Goal: Check status: Check status

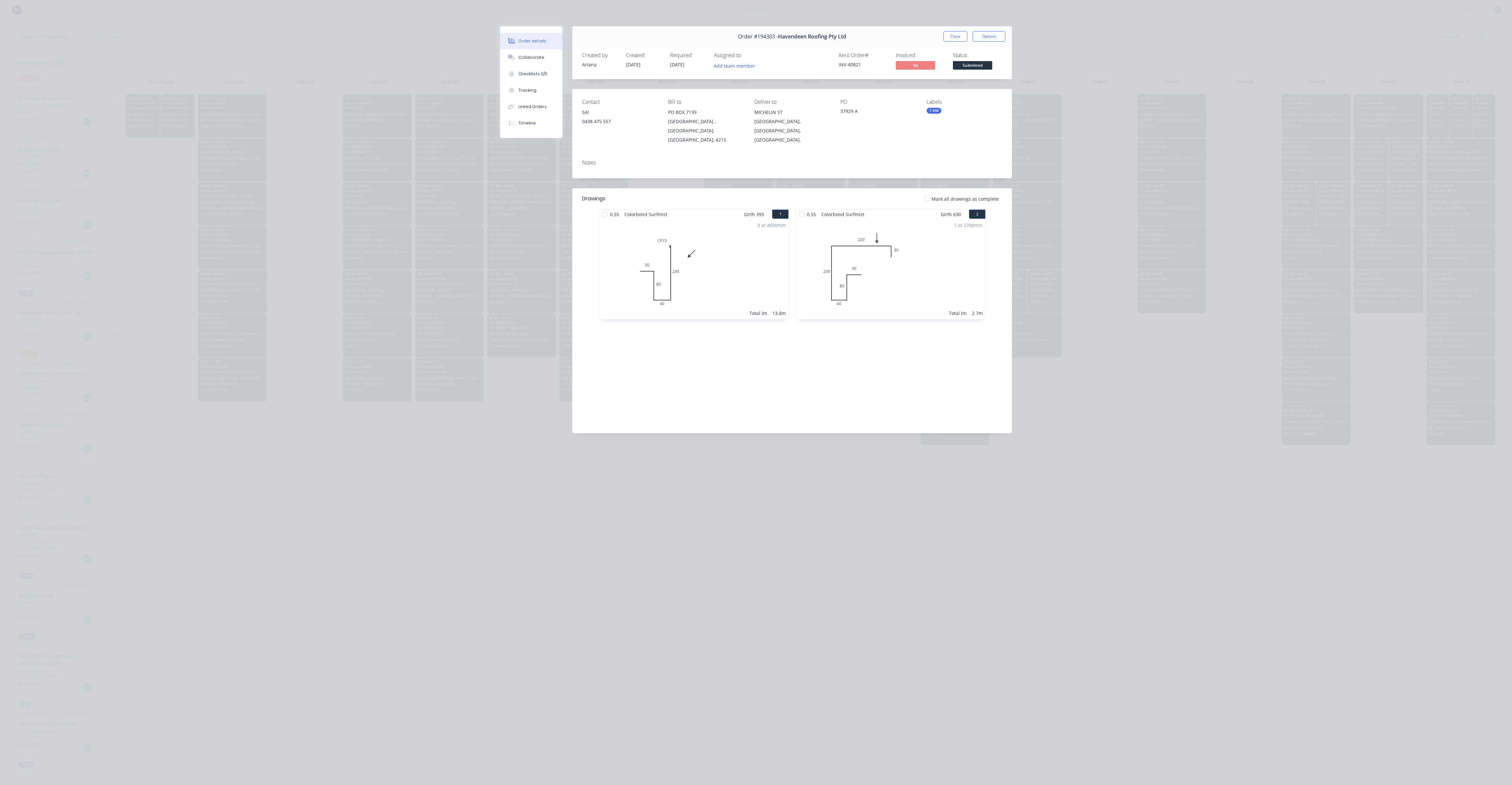
click at [957, 39] on button "Close" at bounding box center [956, 36] width 24 height 10
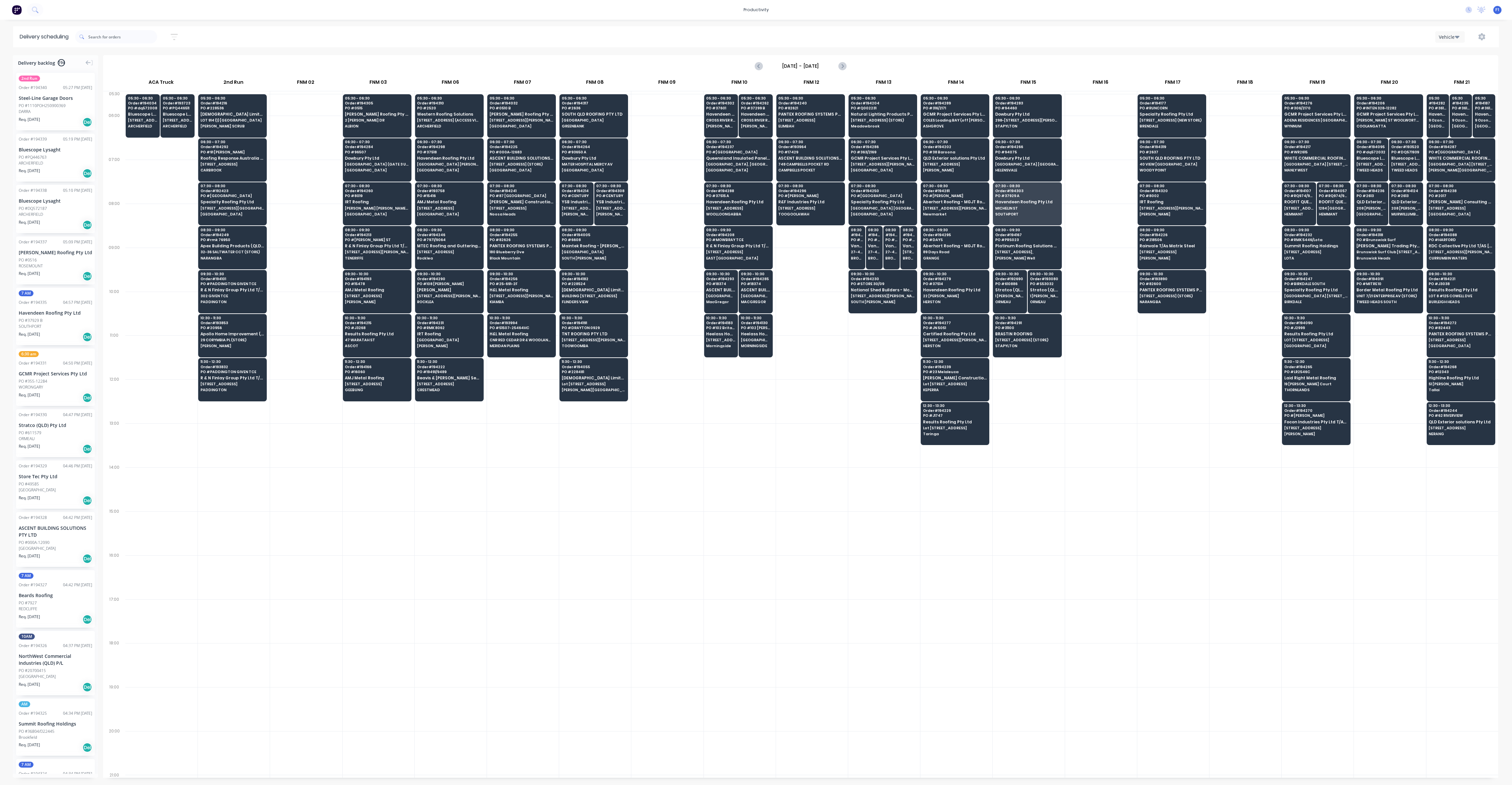
scroll to position [0, 0]
click at [1366, 216] on div "07:30 - 08:30 Order # 194236 PO # 2613 QLD Exterior solutions Pty Ltd [STREET_A…" at bounding box center [1372, 201] width 33 height 37
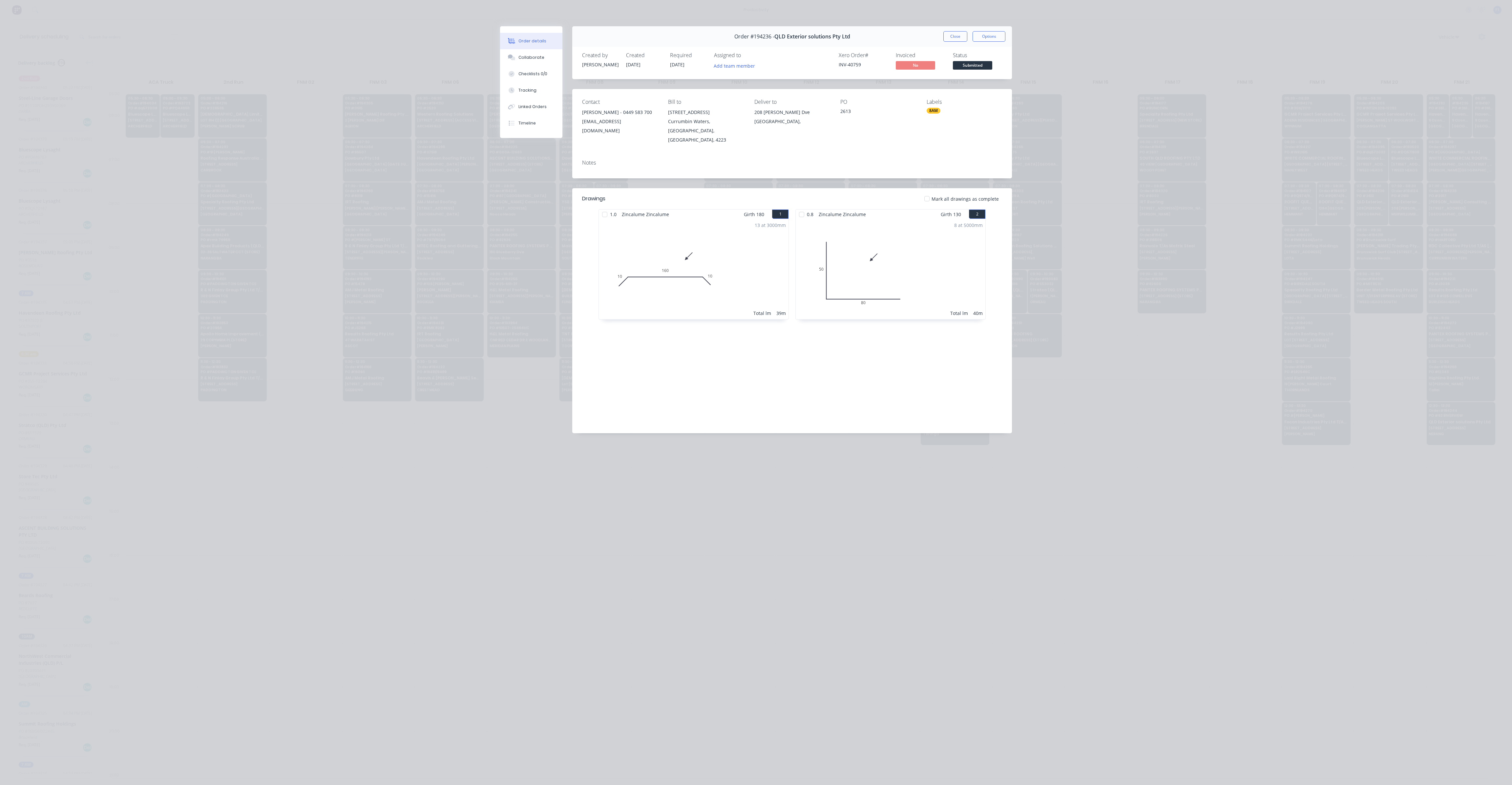
click at [960, 35] on button "Close" at bounding box center [956, 36] width 24 height 10
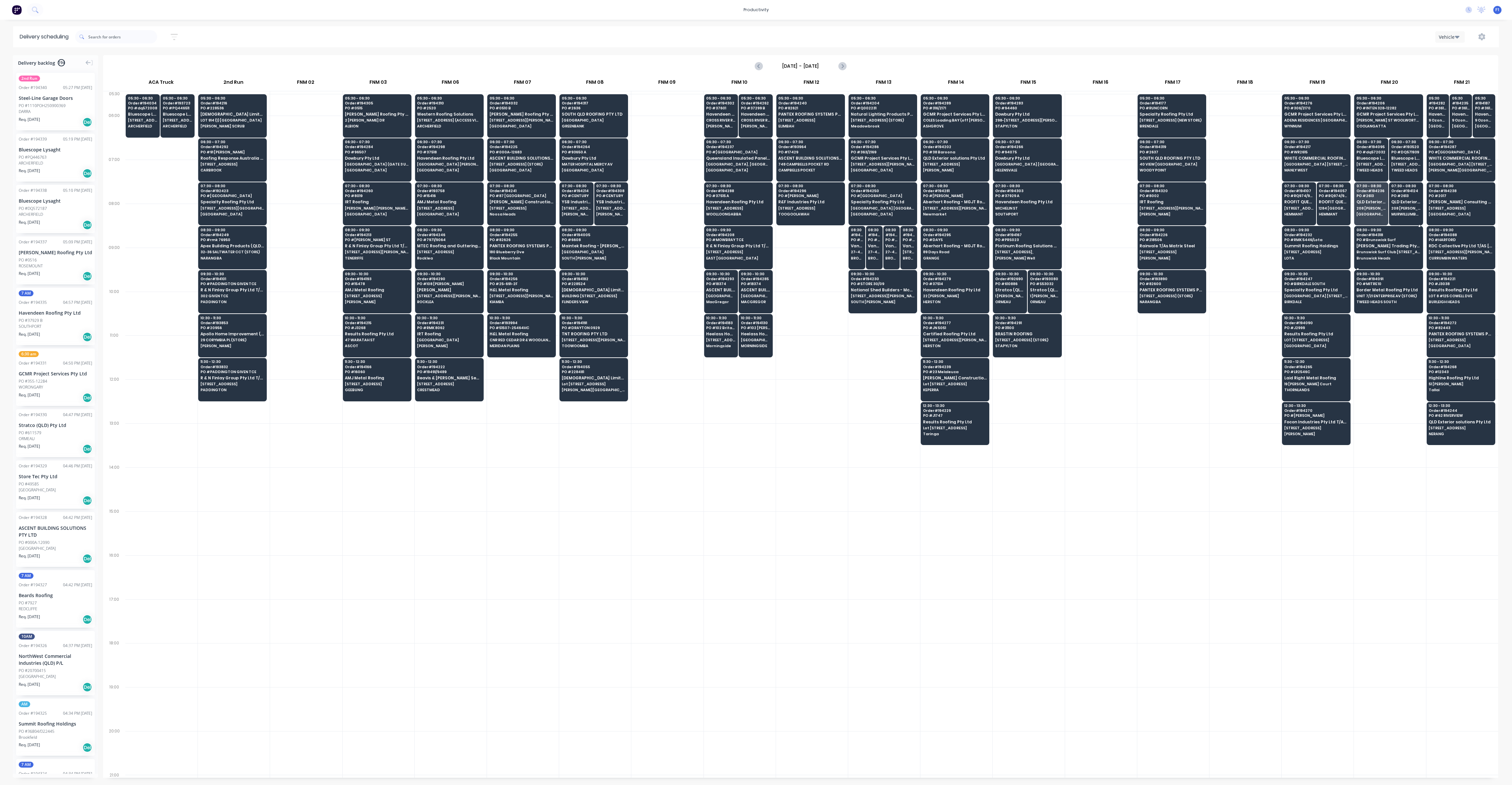
click at [1373, 250] on span "Brunswick Surf Club [STREET_ADDRESS]" at bounding box center [1388, 251] width 64 height 4
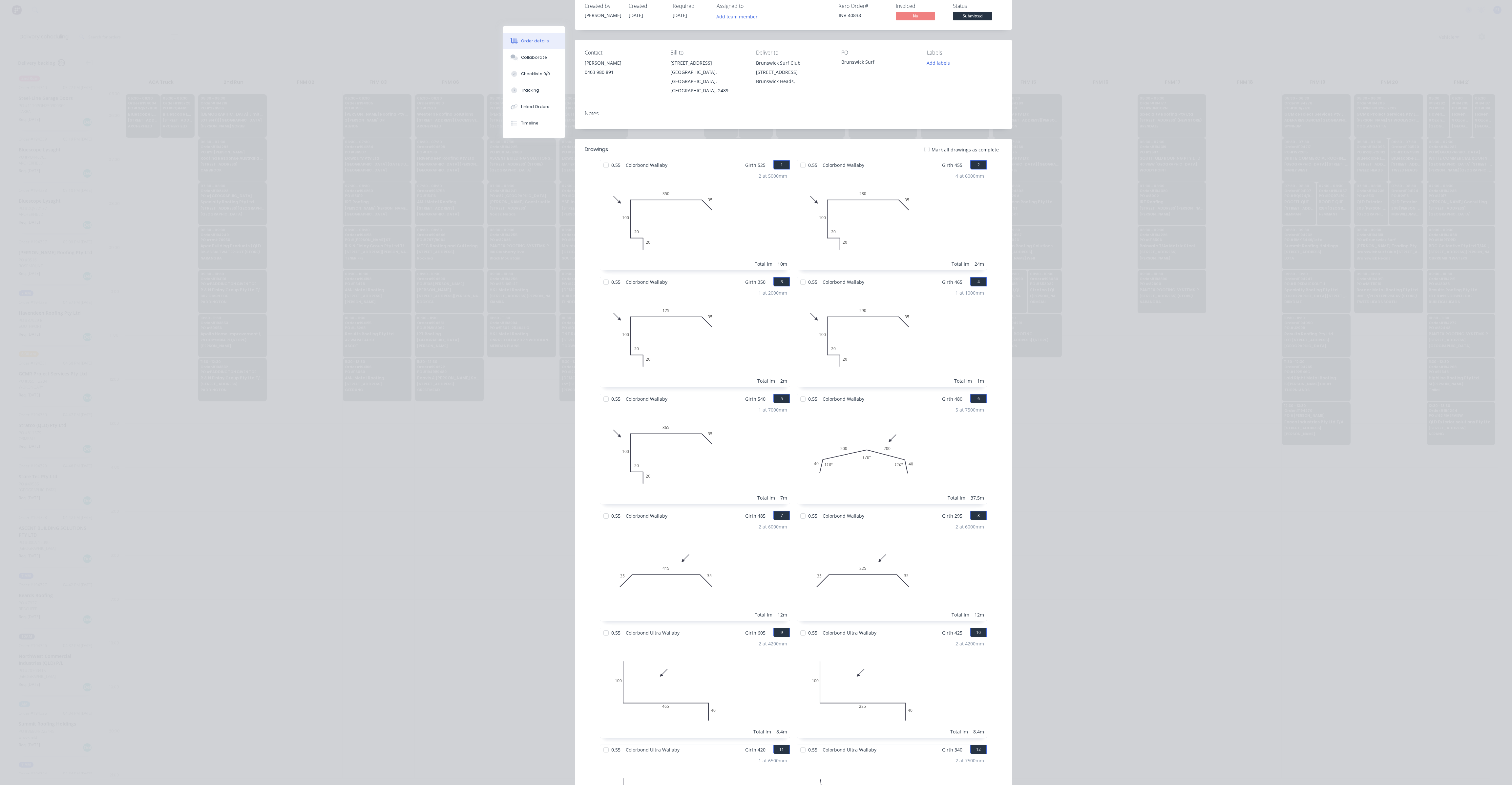
scroll to position [0, 0]
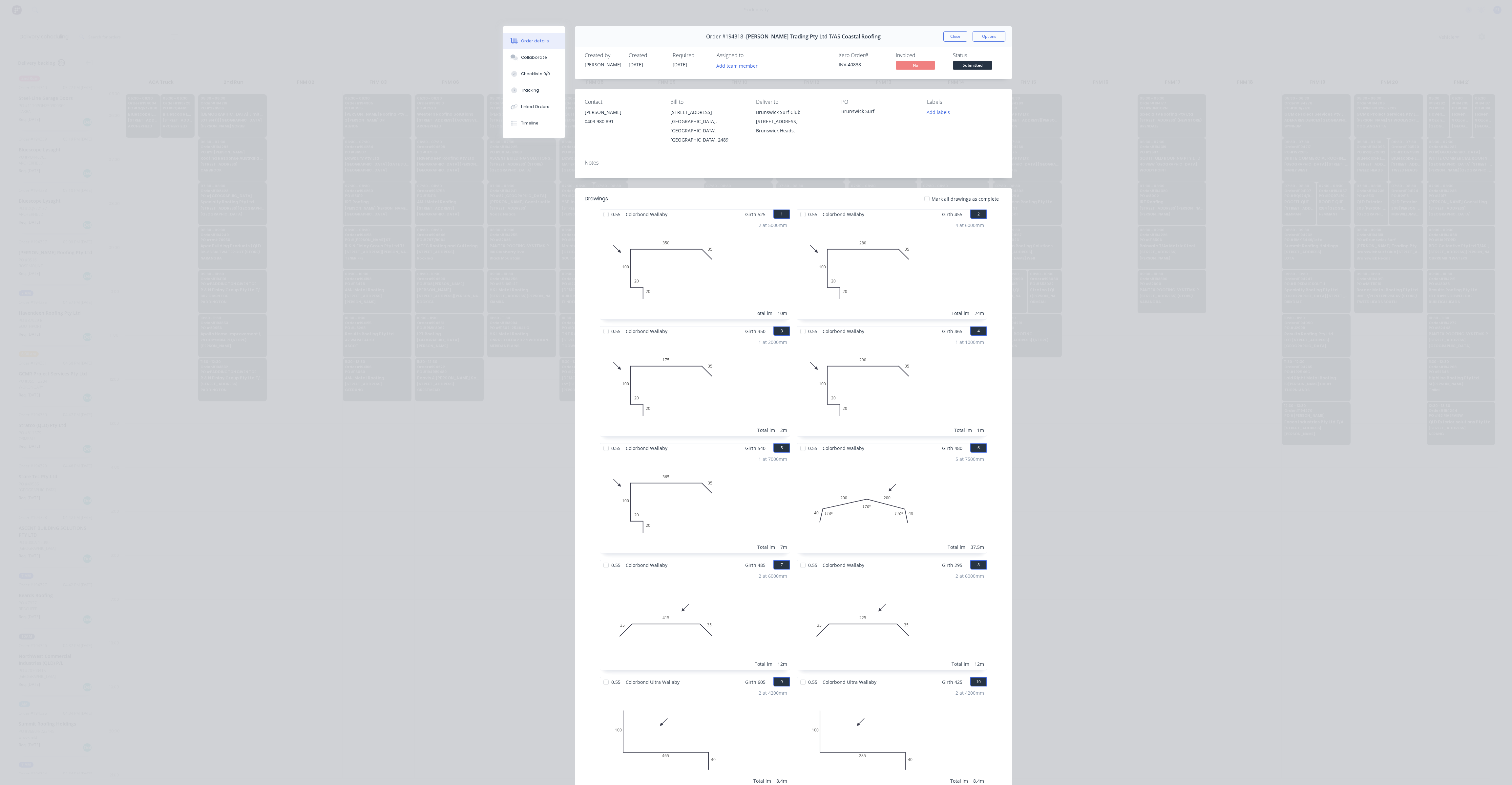
click at [960, 31] on div "Order #194318 - [PERSON_NAME] Trading Pty Ltd T/AS Coastal Roofing Close Options" at bounding box center [793, 36] width 437 height 20
click at [958, 34] on button "Close" at bounding box center [956, 36] width 24 height 10
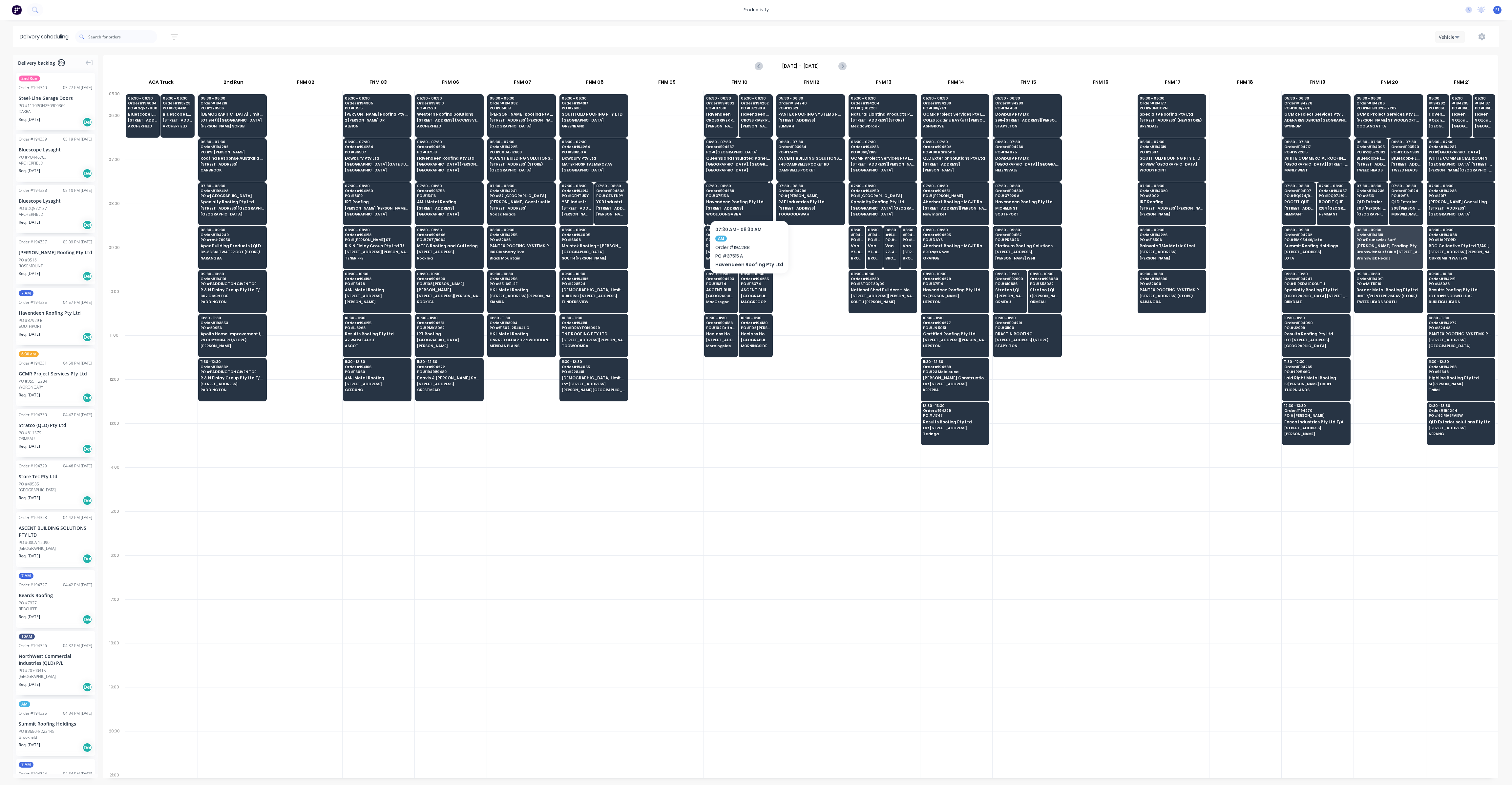
click at [747, 200] on span "Havendeen Roofing Pty Ltd" at bounding box center [738, 202] width 64 height 5
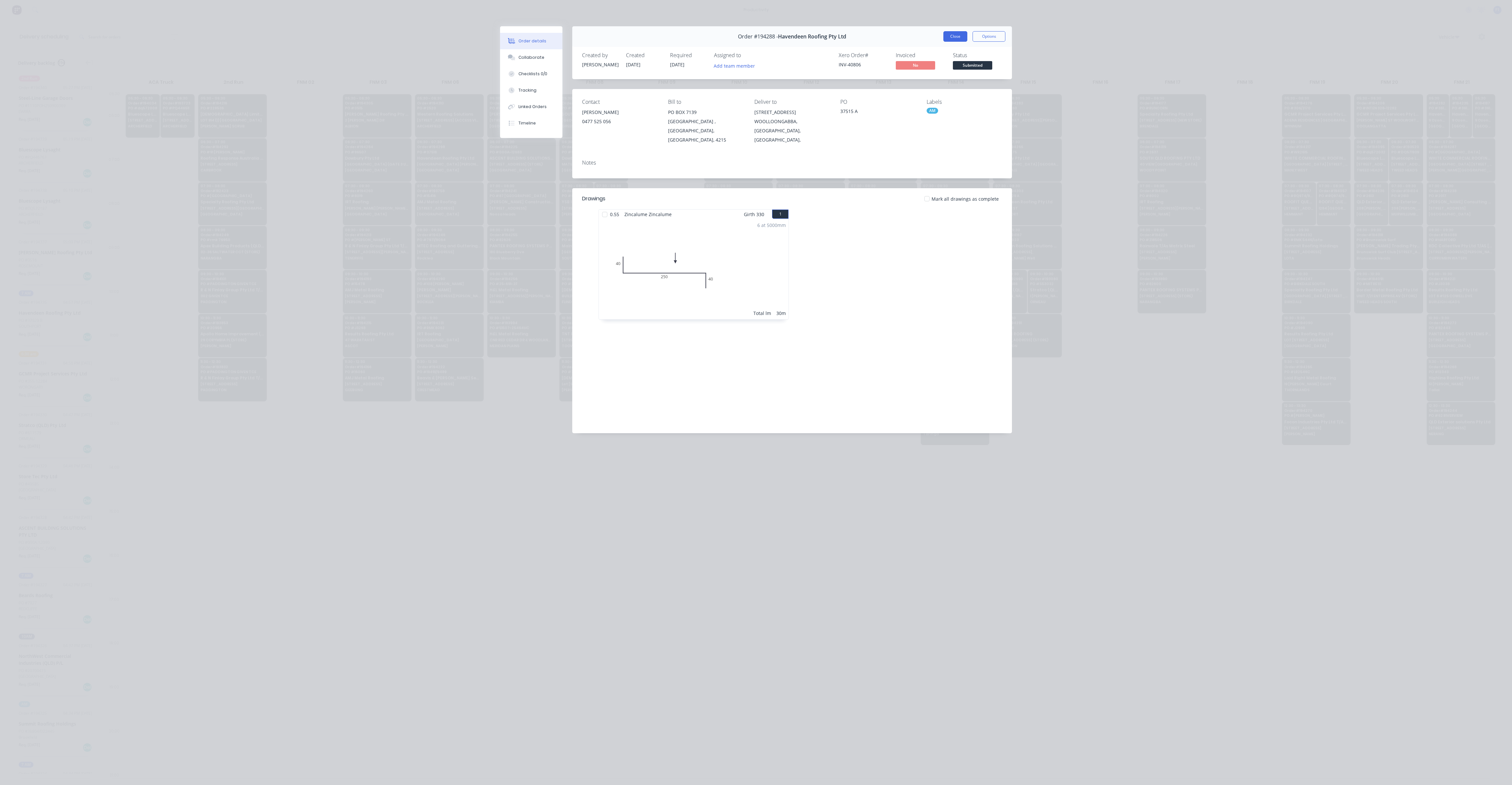
click at [954, 33] on button "Close" at bounding box center [956, 36] width 24 height 10
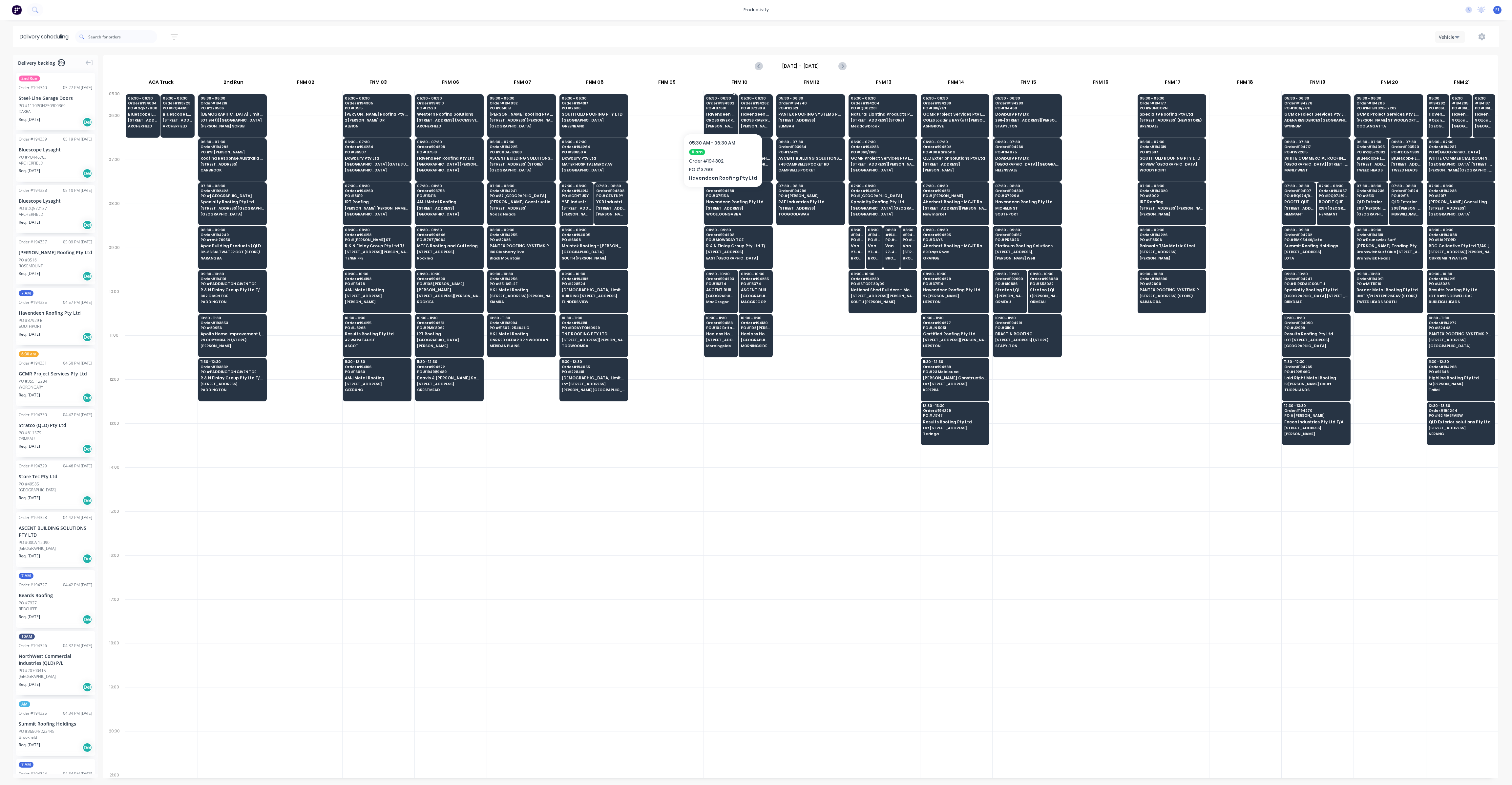
click at [720, 121] on span "CROSS RIVER RAIL [GEOGRAPHIC_DATA]" at bounding box center [721, 120] width 30 height 4
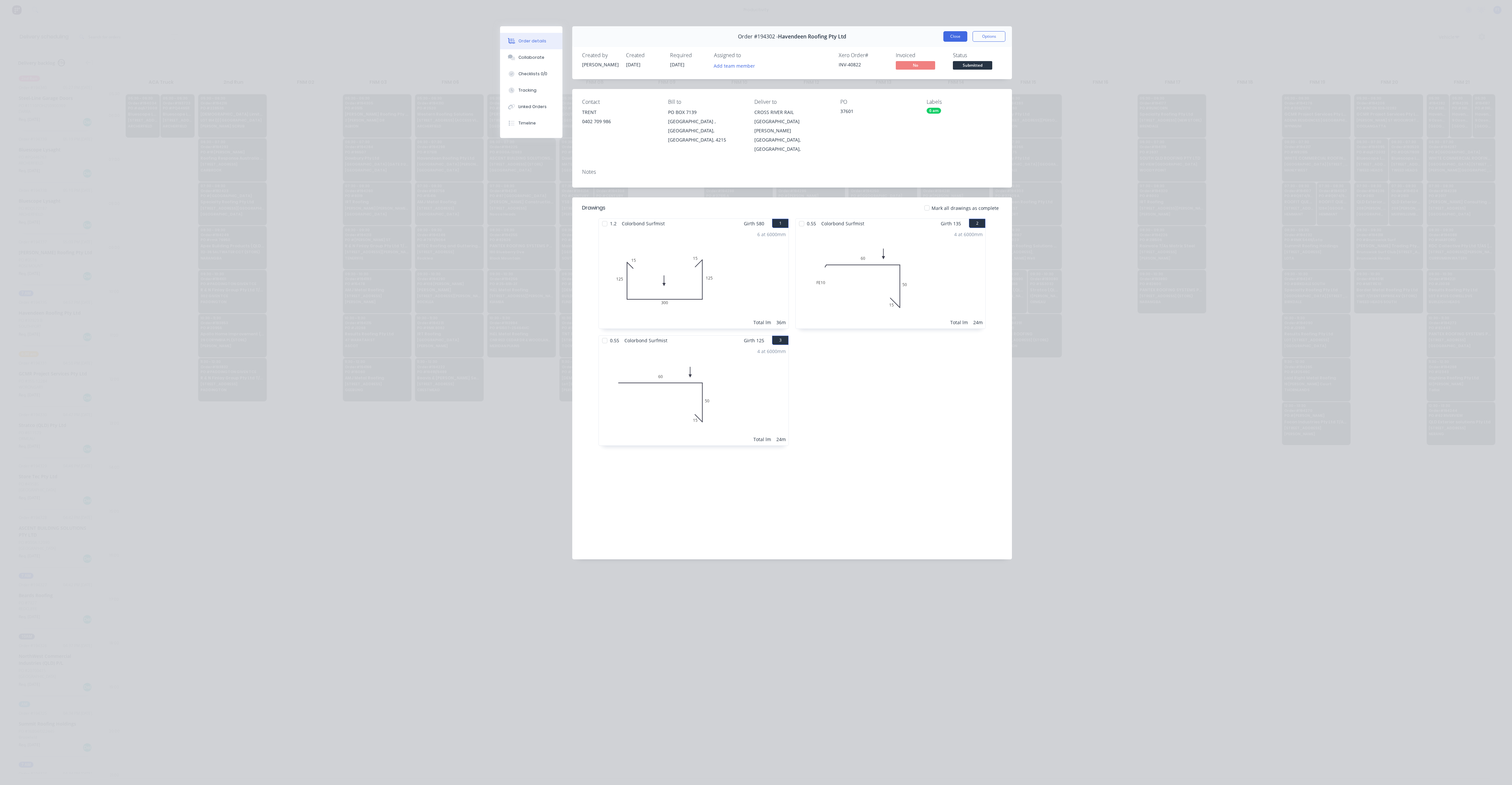
click at [950, 32] on button "Close" at bounding box center [956, 36] width 24 height 10
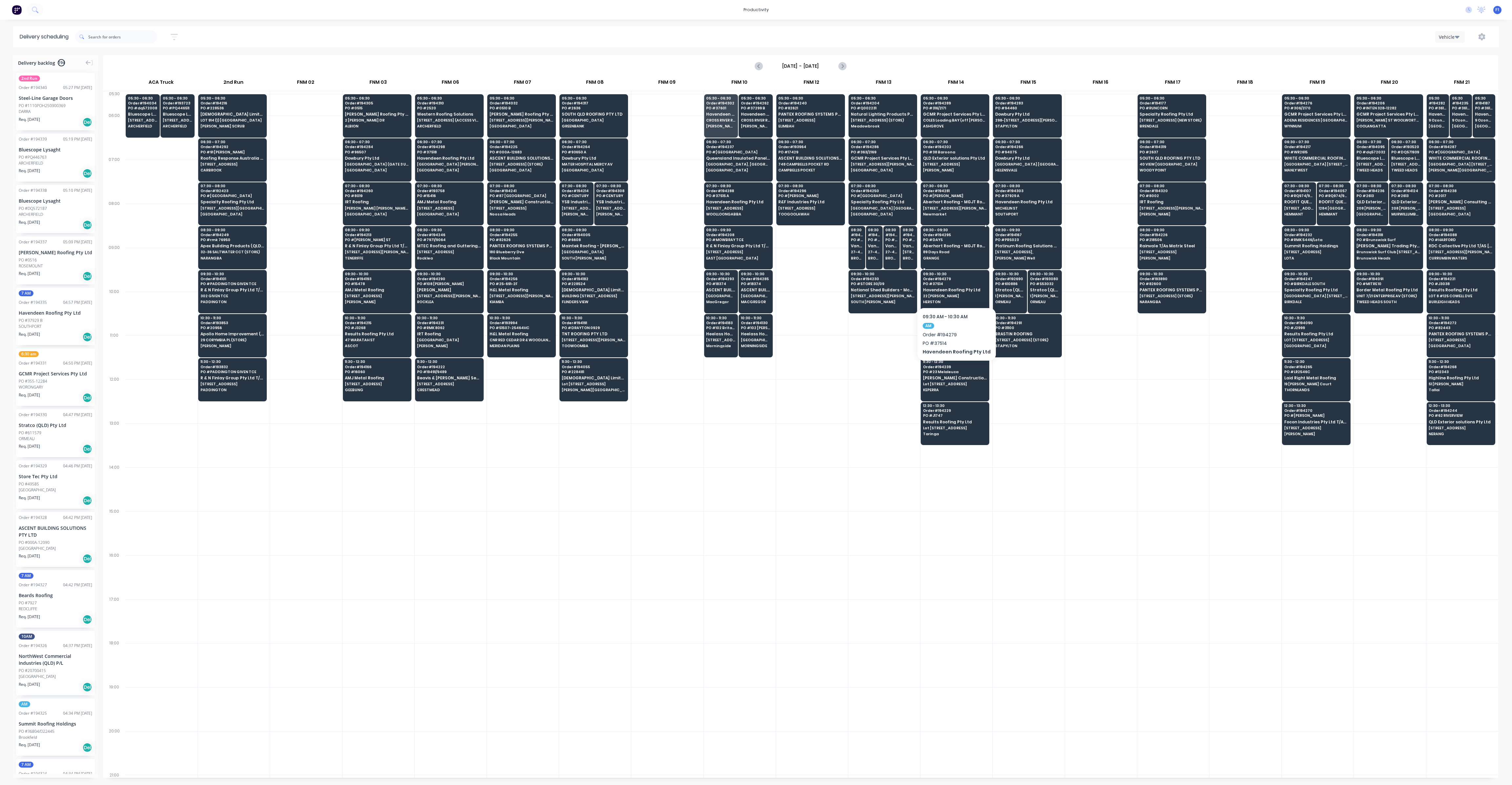
click at [951, 256] on span "GRANGE" at bounding box center [955, 258] width 64 height 4
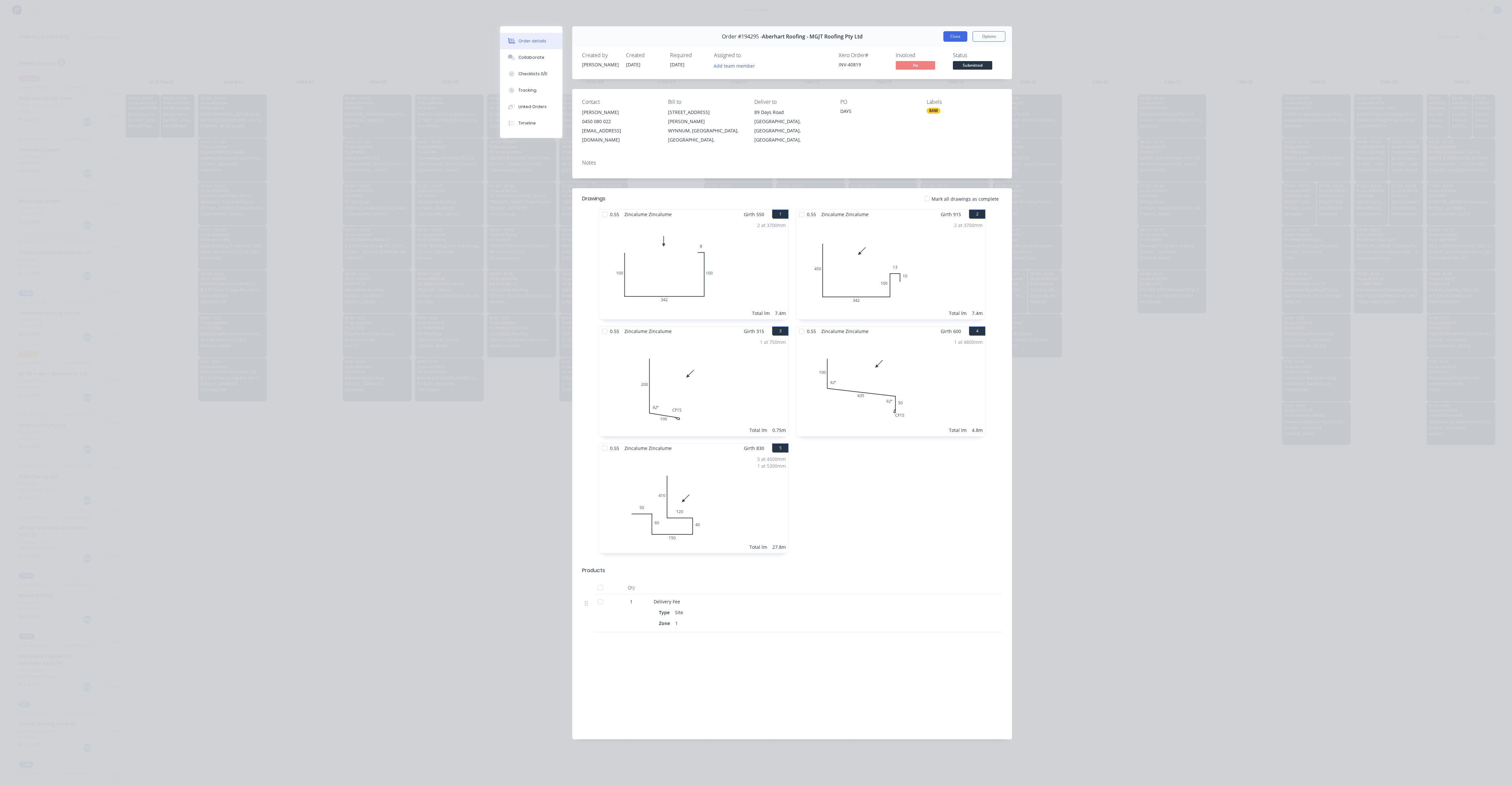
click at [959, 36] on button "Close" at bounding box center [956, 36] width 24 height 10
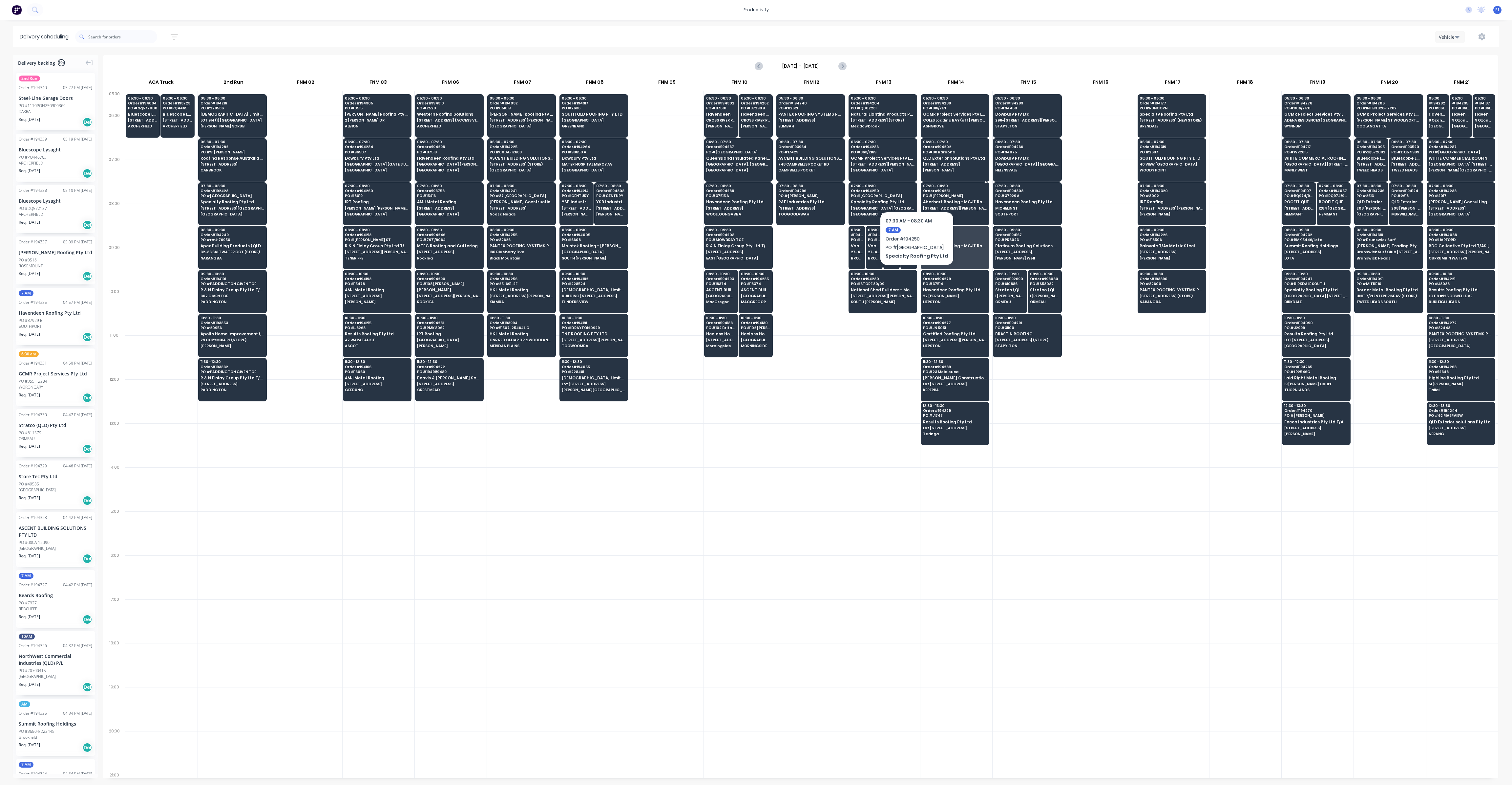
click at [942, 200] on span "Aberhart Roofing - MGJT Roofing Pty Ltd" at bounding box center [955, 202] width 64 height 5
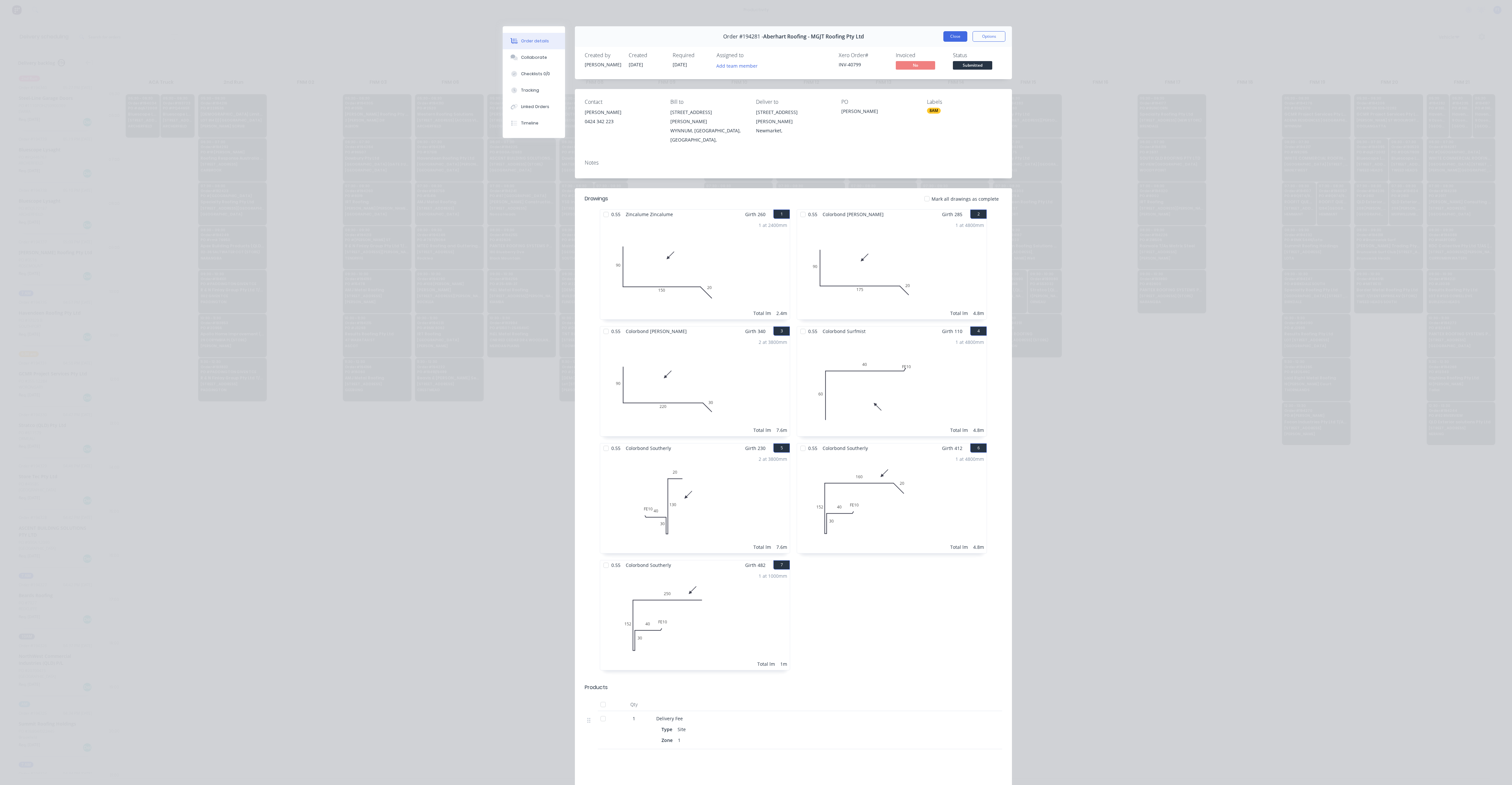
click at [946, 36] on button "Close" at bounding box center [956, 36] width 24 height 10
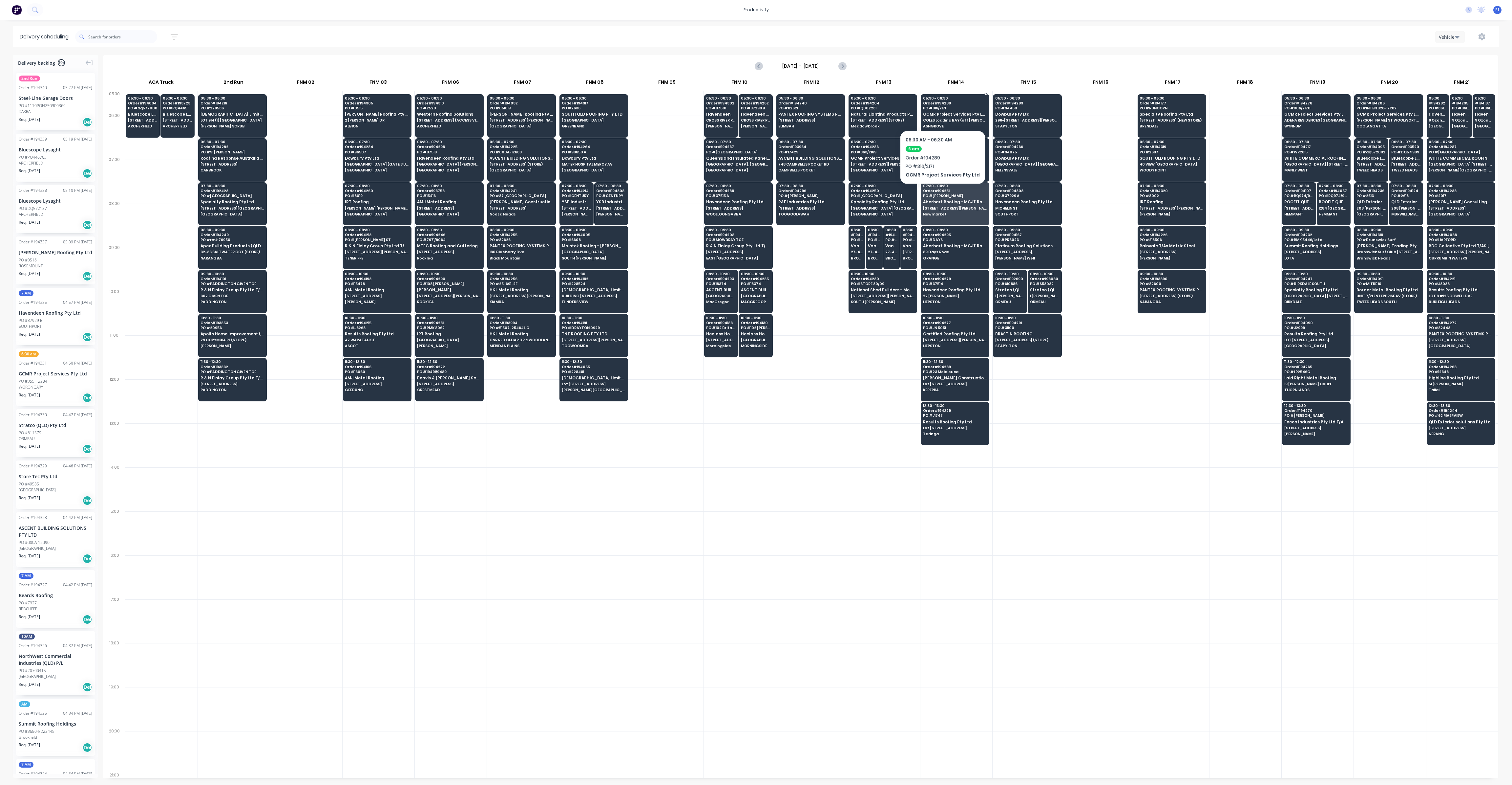
click at [940, 110] on span "PO # 316/2171" at bounding box center [955, 108] width 64 height 4
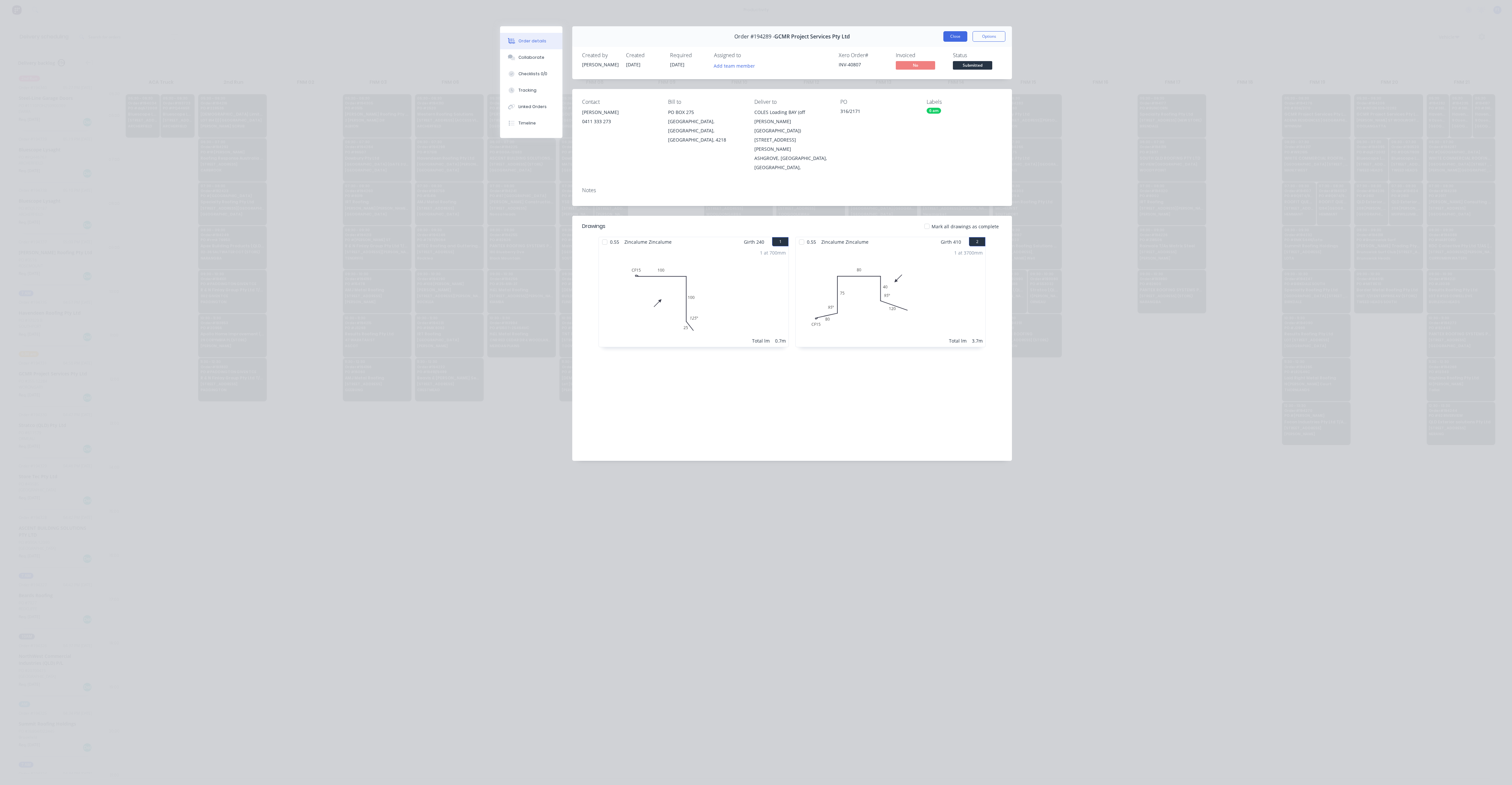
click at [950, 33] on button "Close" at bounding box center [956, 36] width 24 height 10
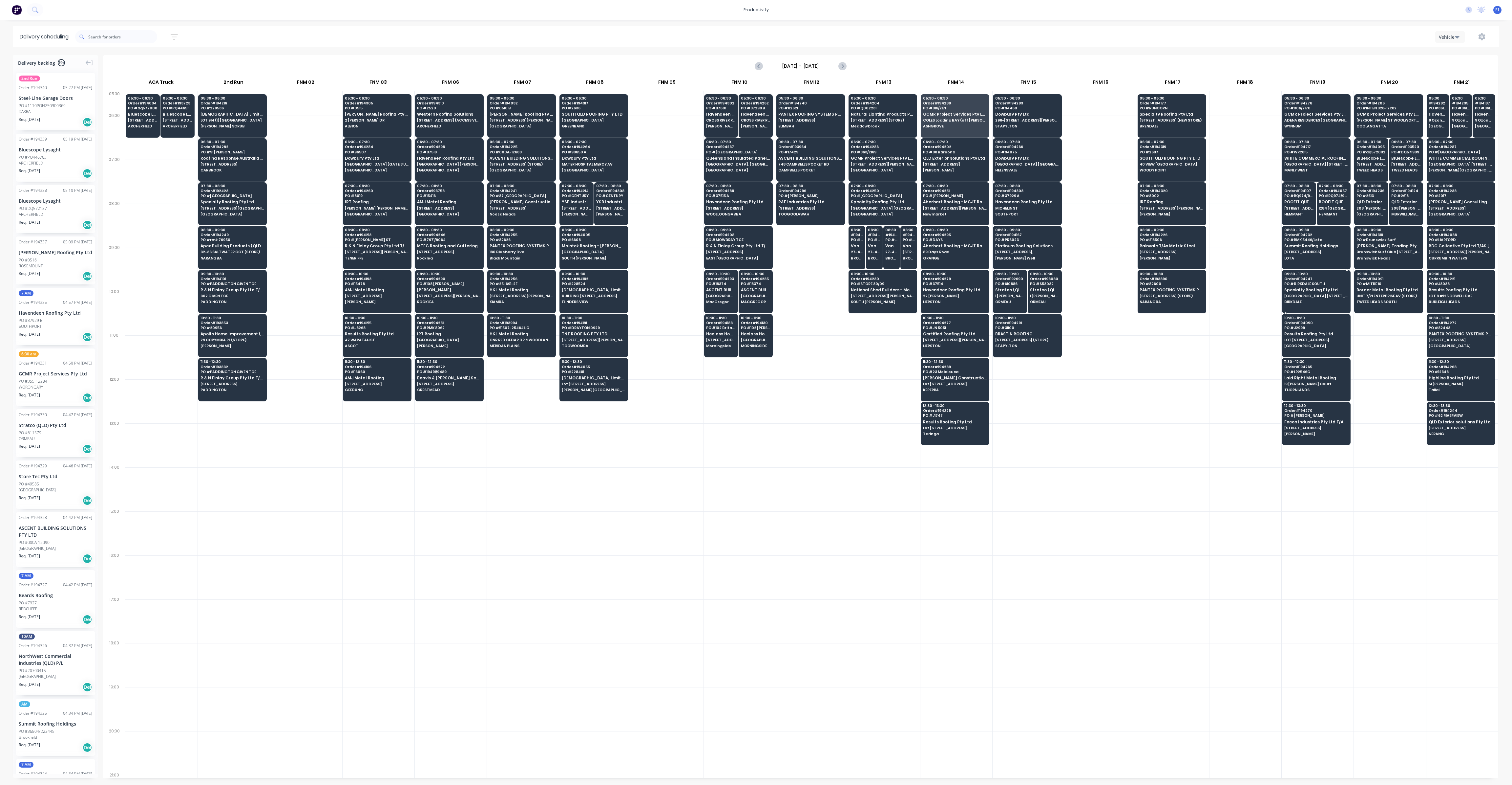
click at [1302, 294] on span "[GEOGRAPHIC_DATA] [STREET_ADDRESS]" at bounding box center [1316, 296] width 64 height 4
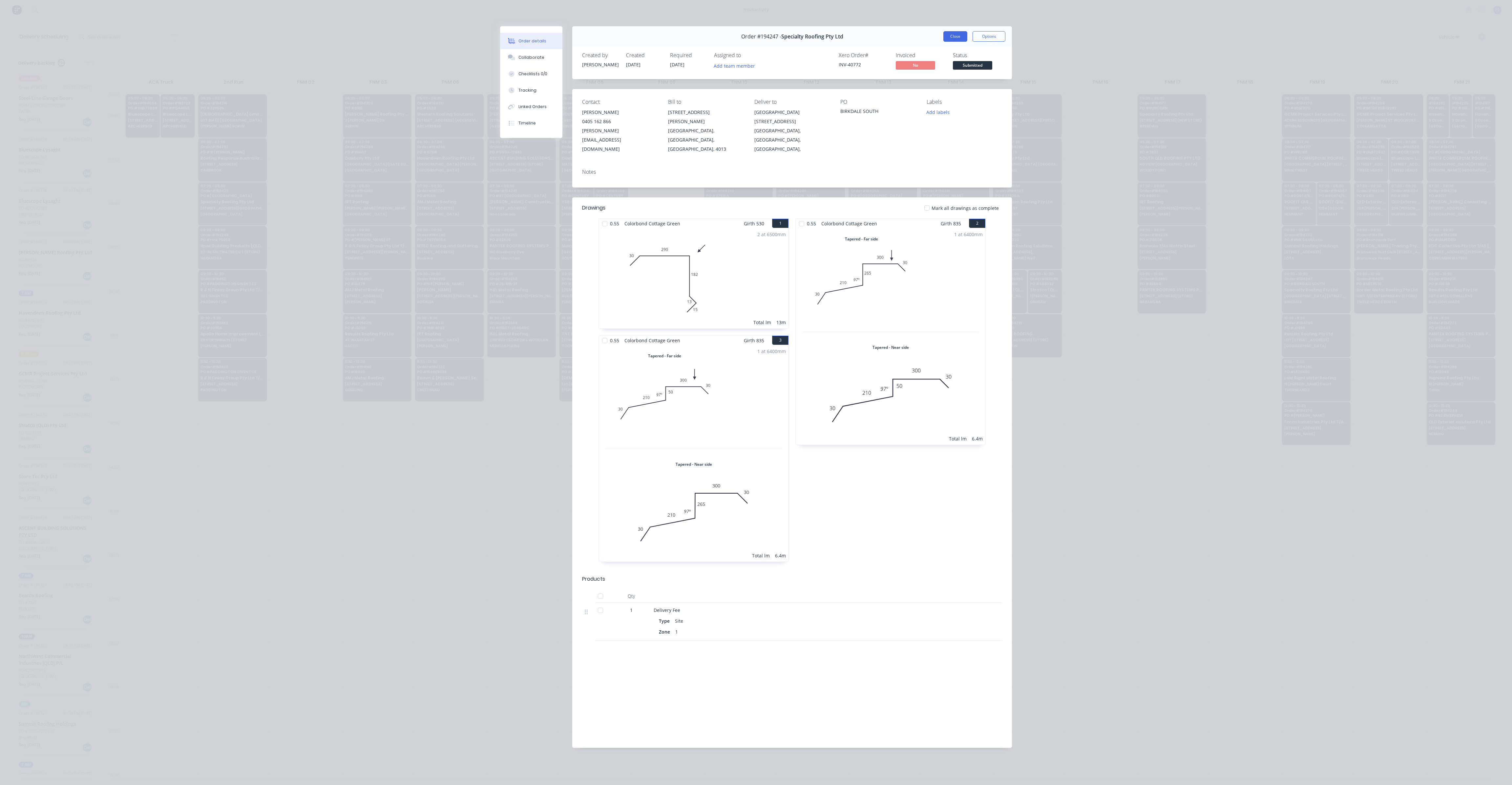
click at [957, 37] on button "Close" at bounding box center [956, 36] width 24 height 10
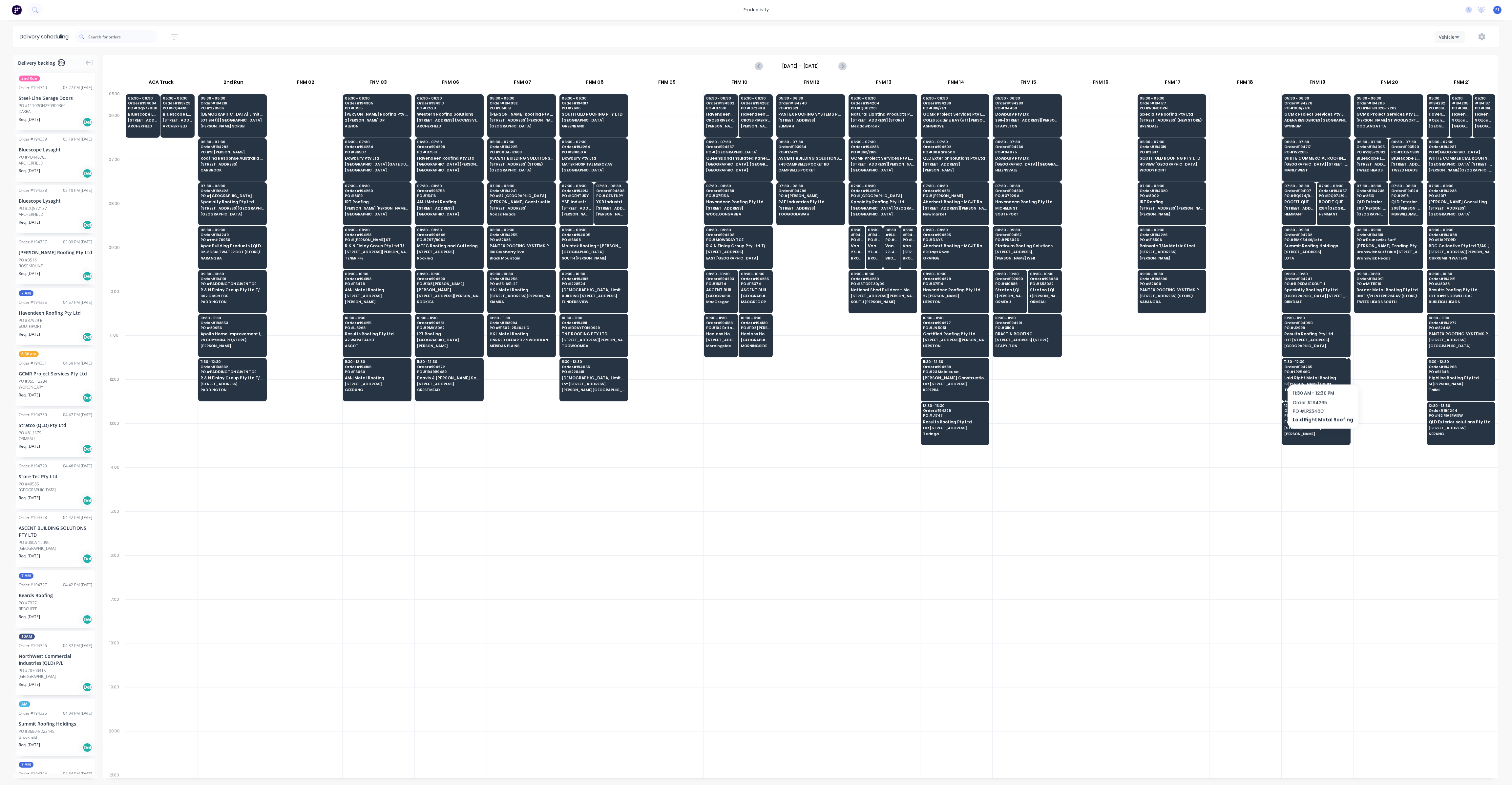
click at [1322, 370] on span "PO # LR2546C" at bounding box center [1316, 372] width 64 height 4
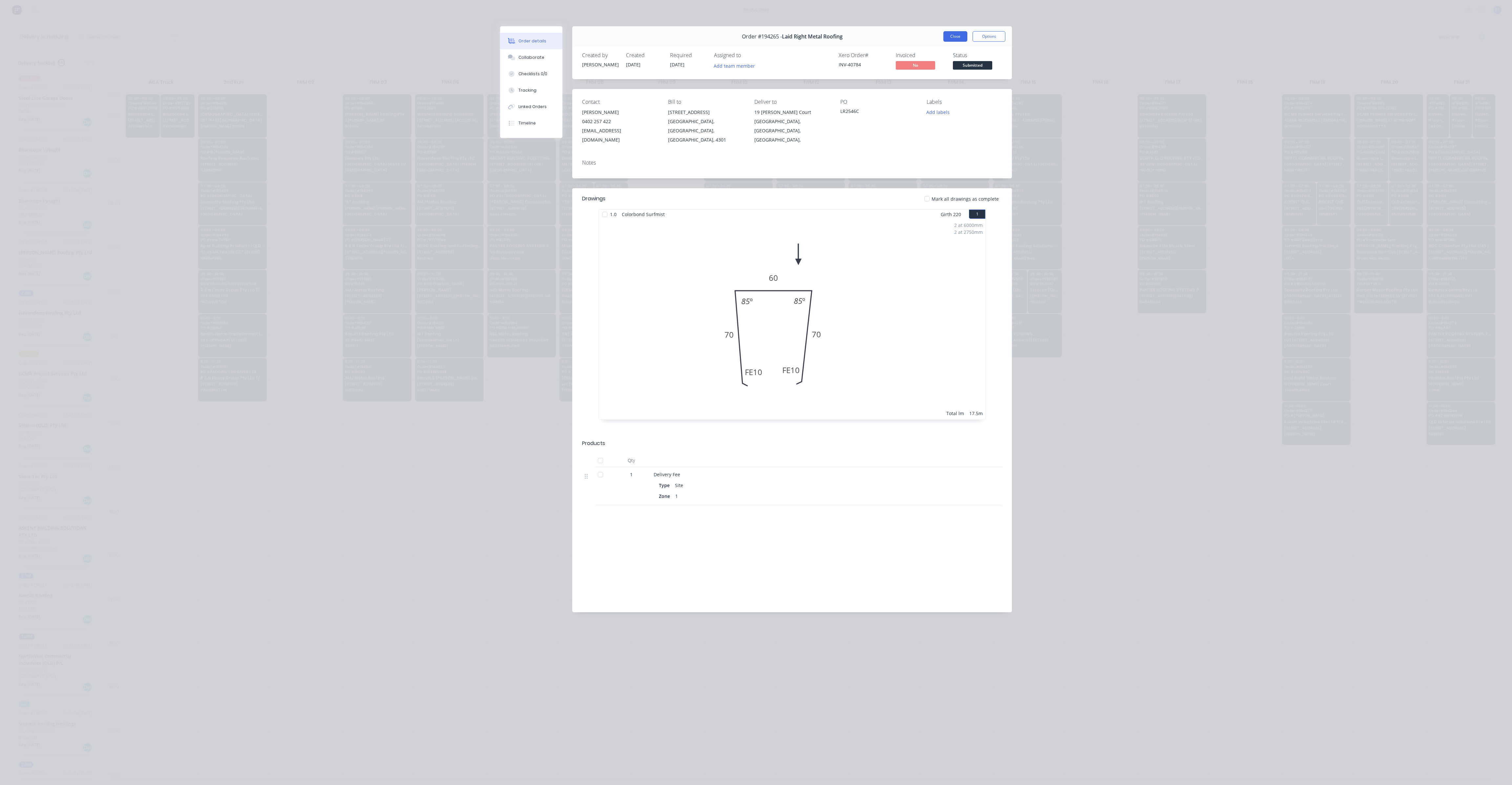
click at [957, 31] on button "Close" at bounding box center [956, 36] width 24 height 10
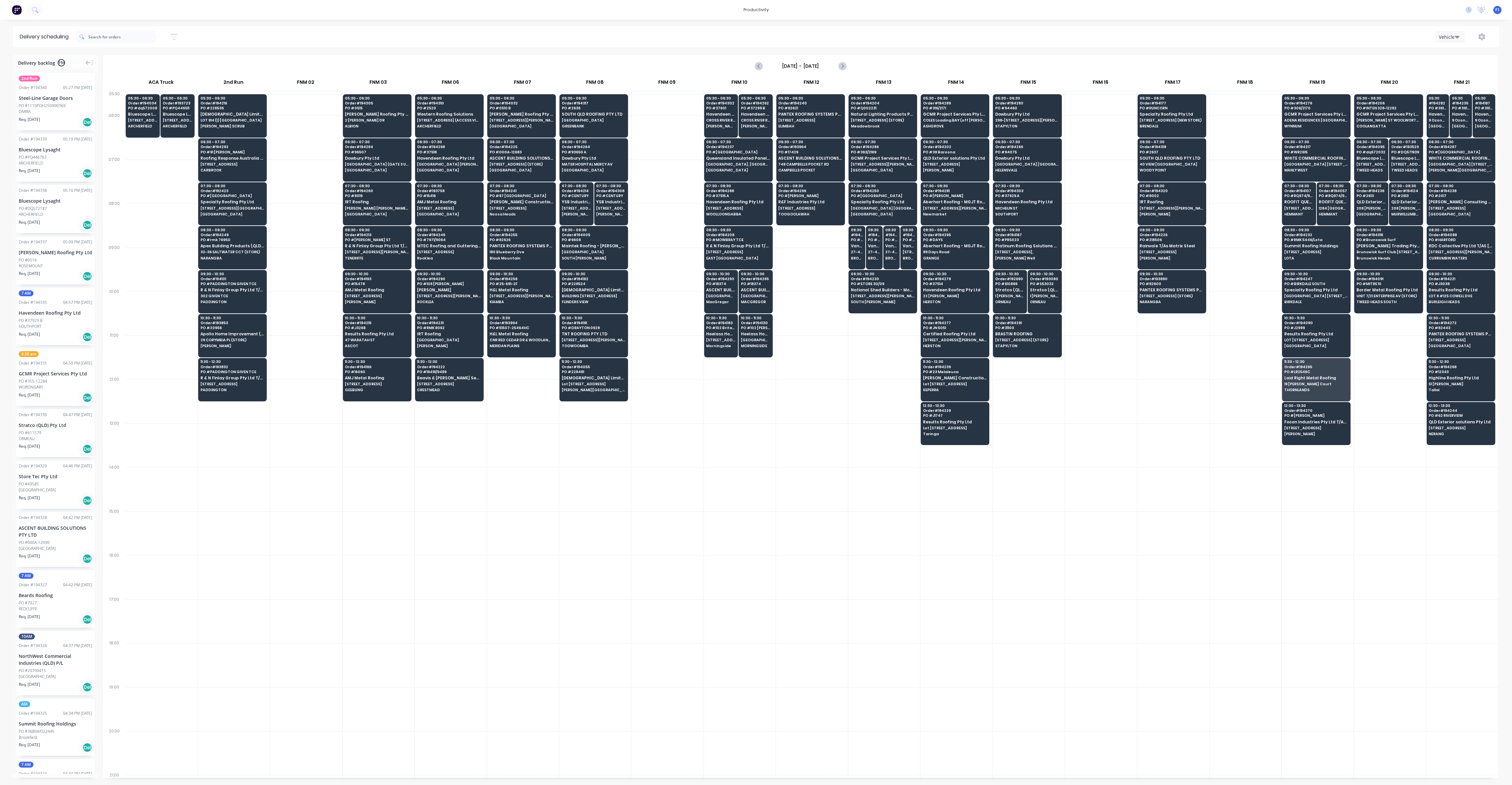
click at [1309, 420] on span "Focon Industries Pty Ltd T/AS R&F Steel Buildings [GEOGRAPHIC_DATA]" at bounding box center [1316, 422] width 64 height 5
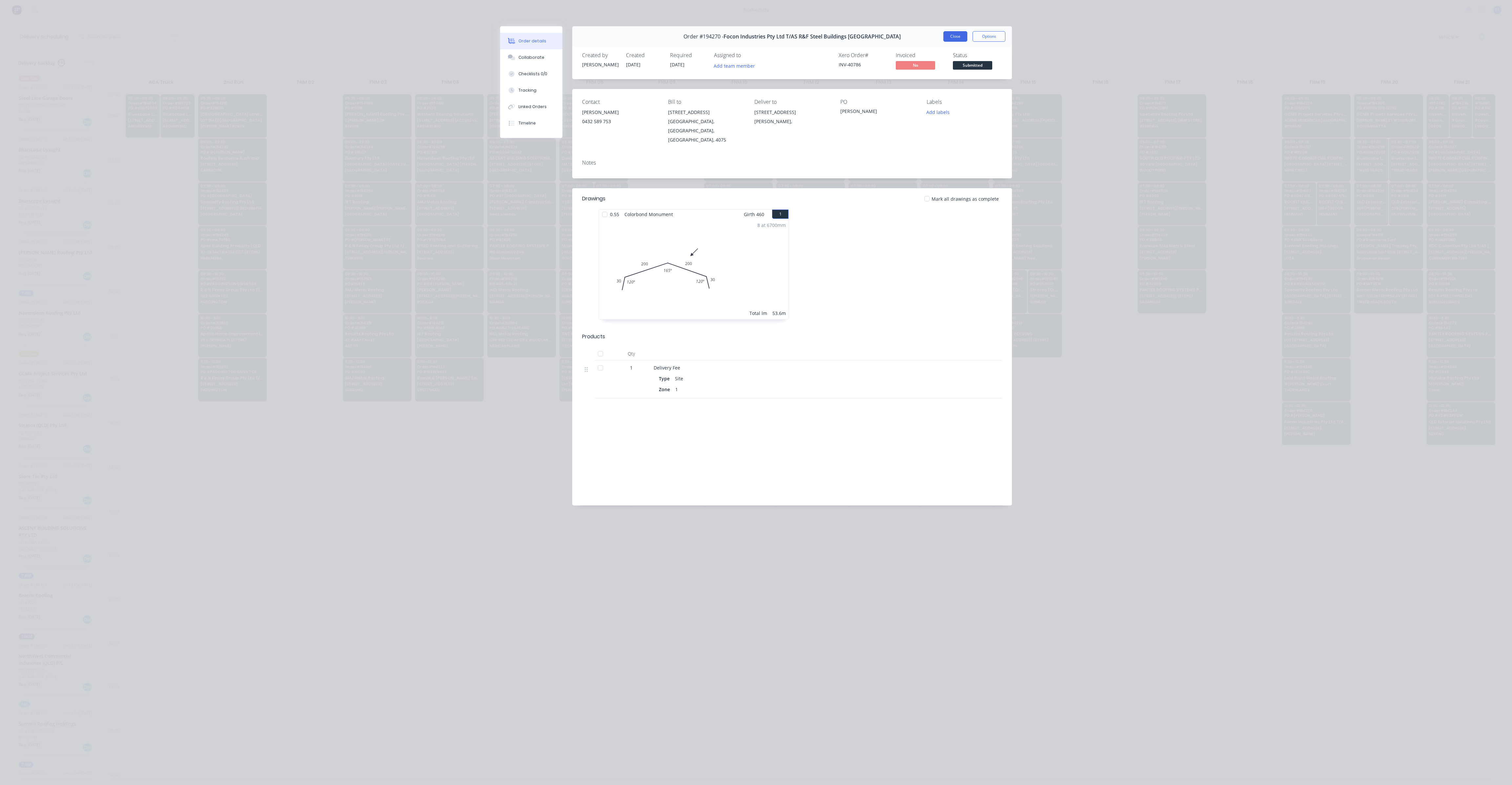
click at [950, 40] on button "Close" at bounding box center [956, 36] width 24 height 10
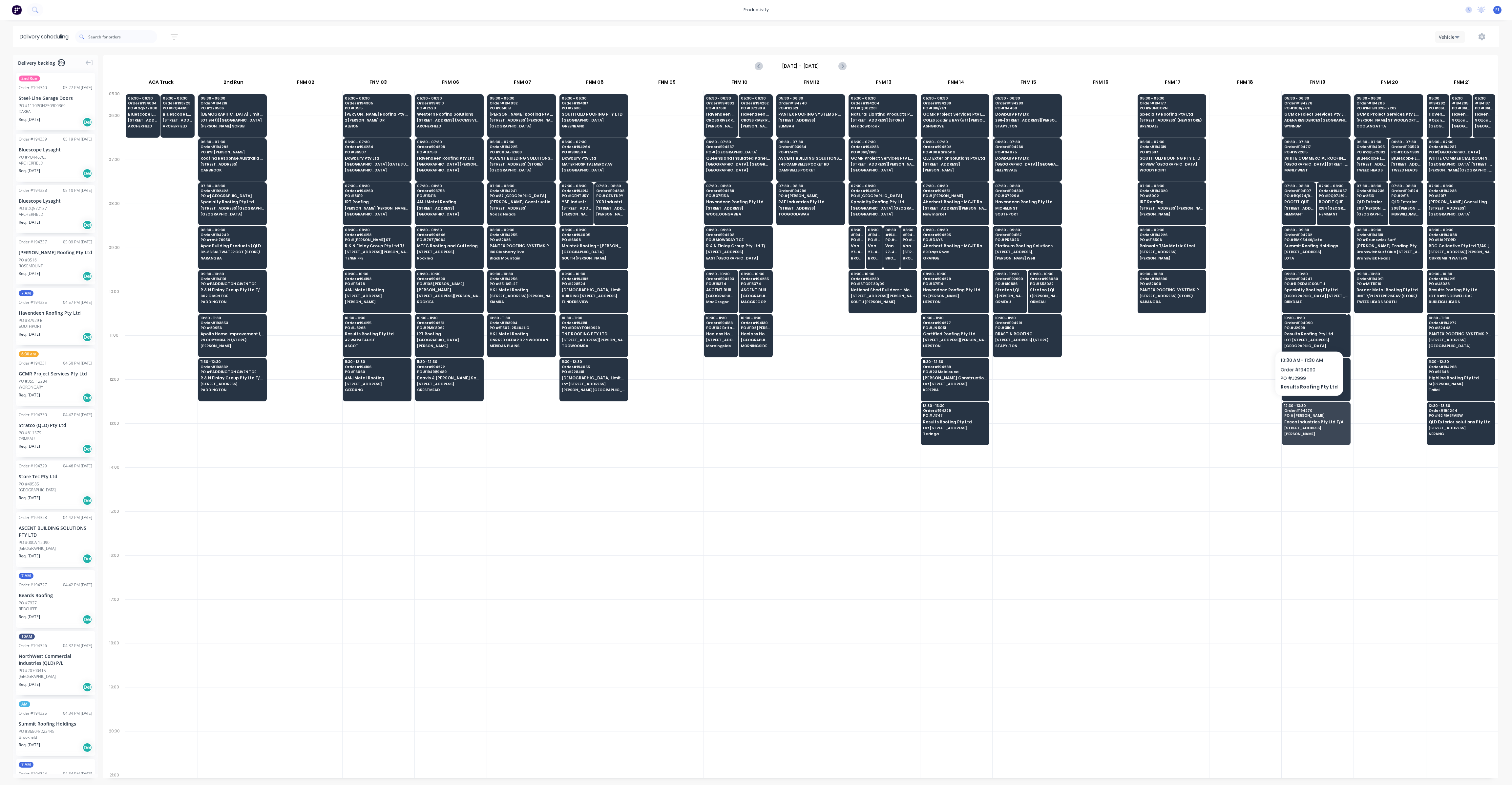
click at [1307, 334] on div "10:30 - 11:30 Order # 194090 PO # J2999 Results Roofing Pty Ltd [STREET_ADDRESS]" at bounding box center [1317, 332] width 68 height 37
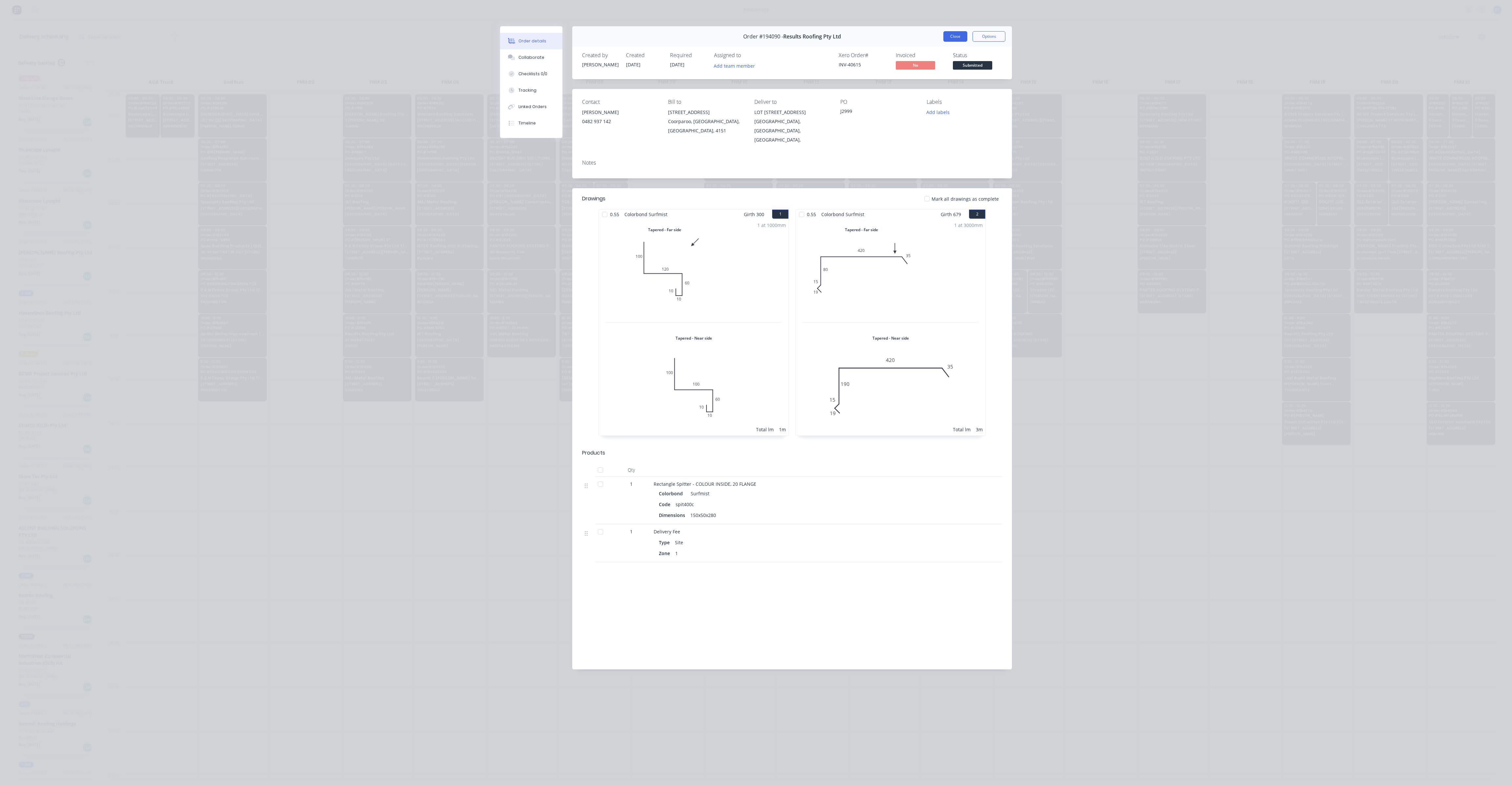
click at [950, 34] on button "Close" at bounding box center [956, 36] width 24 height 10
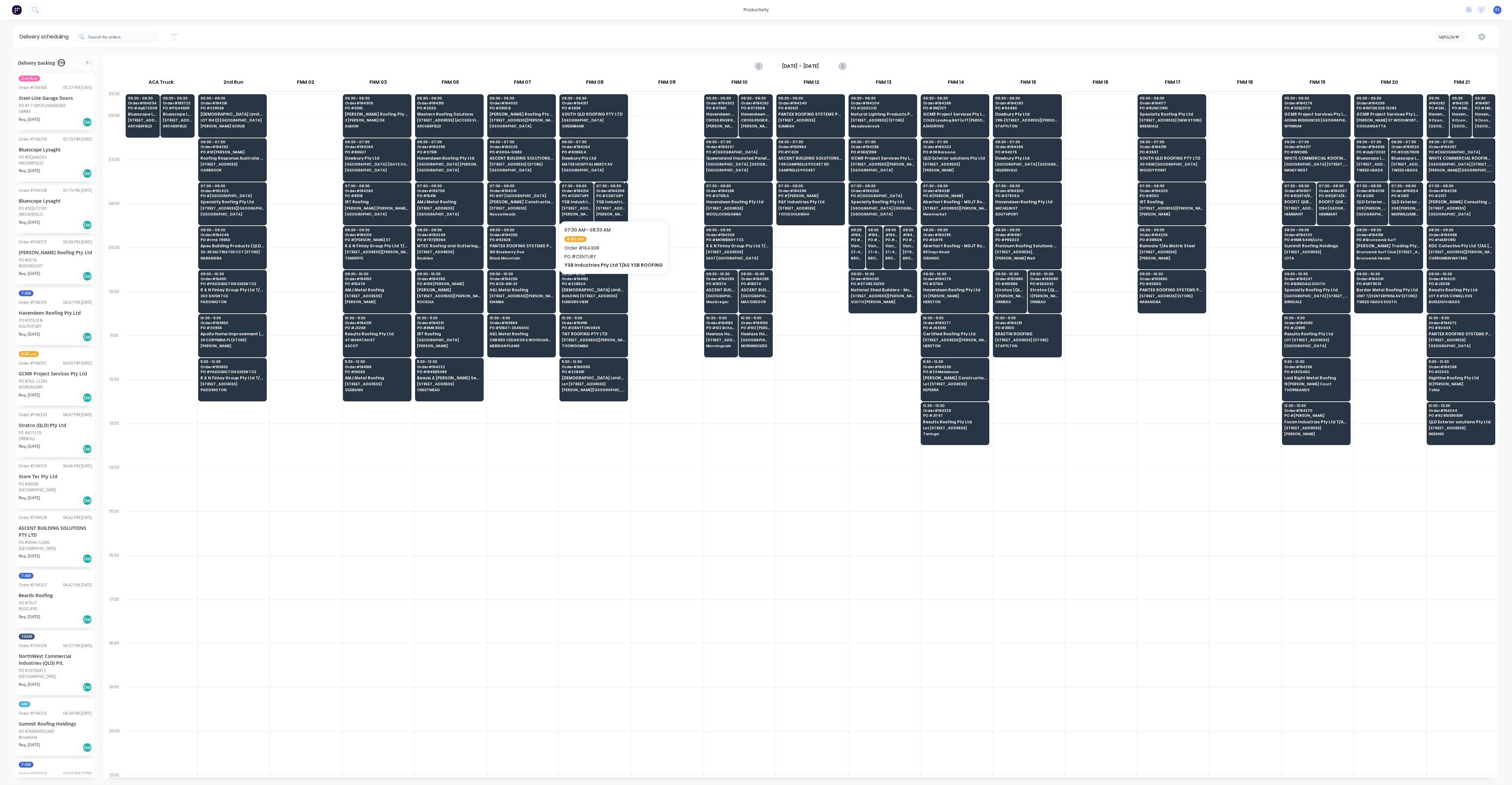
click at [617, 203] on div "07:30 - 08:30 Order # 194308 PO # CENTURY YSB Industries Pty Ltd T/AS YSB ROOFI…" at bounding box center [611, 201] width 33 height 37
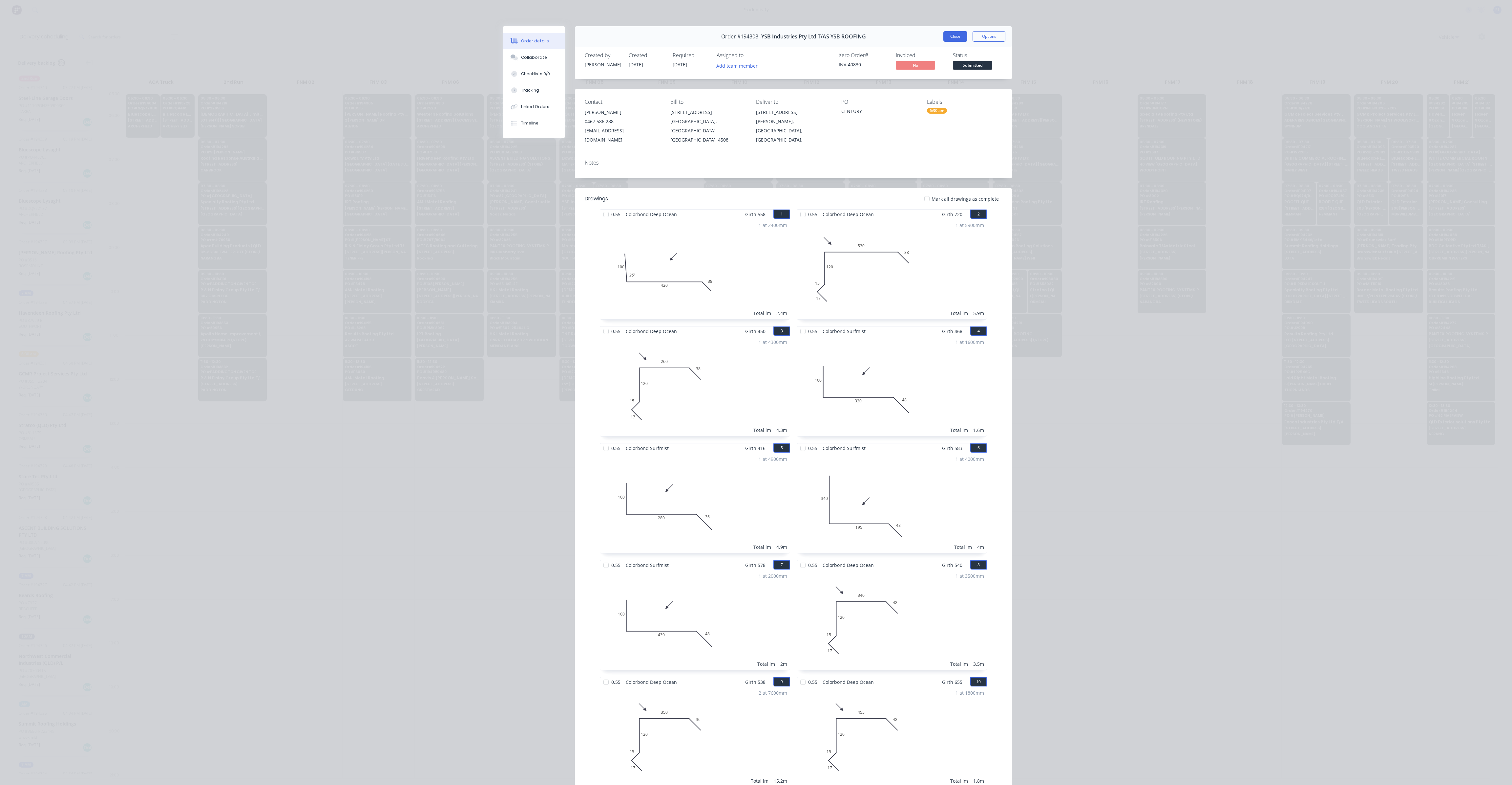
click at [954, 42] on button "Close" at bounding box center [956, 36] width 24 height 10
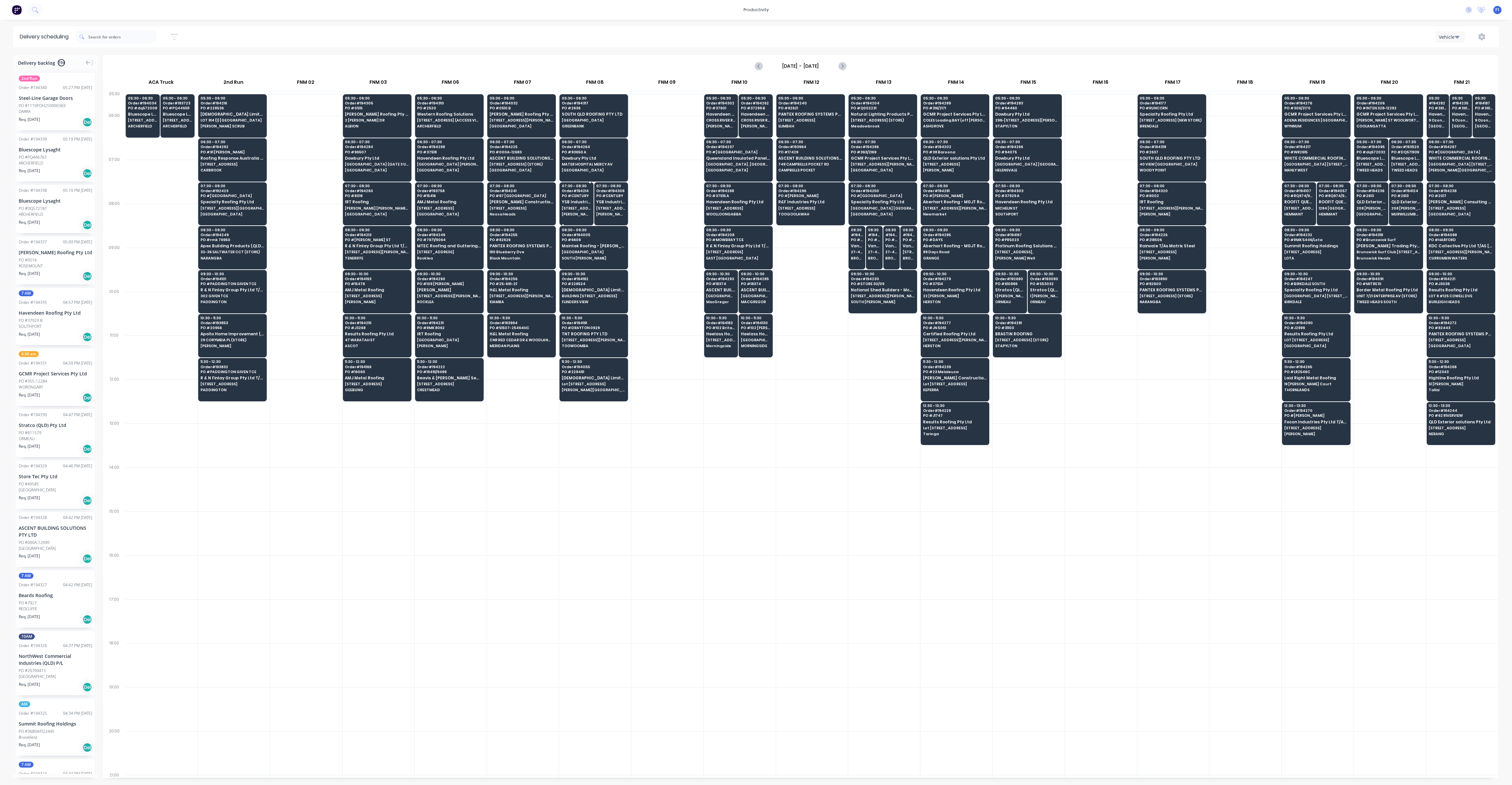
click at [568, 195] on span "PO # CENTURY" at bounding box center [577, 196] width 30 height 4
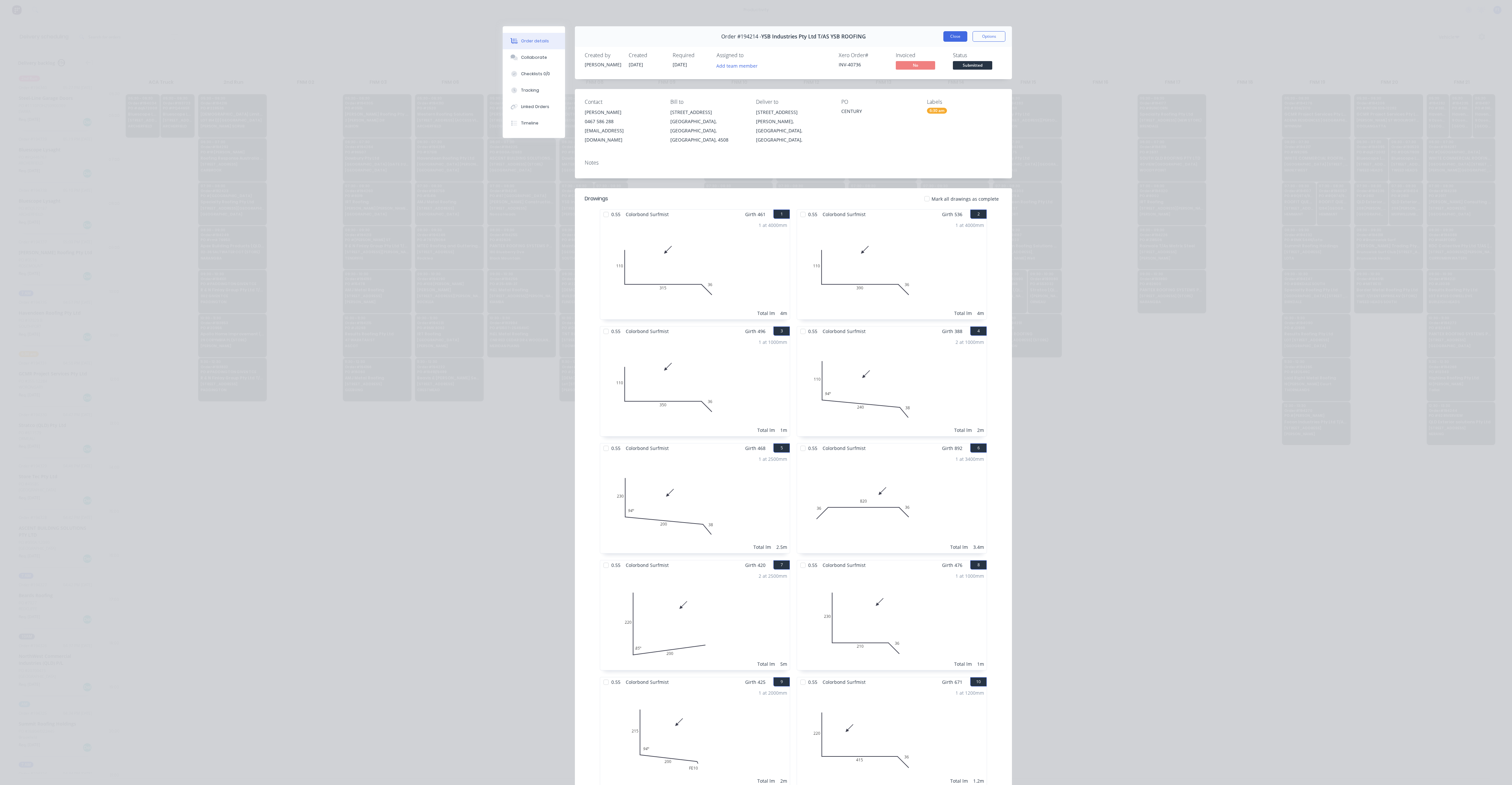
click at [951, 40] on button "Close" at bounding box center [956, 36] width 24 height 10
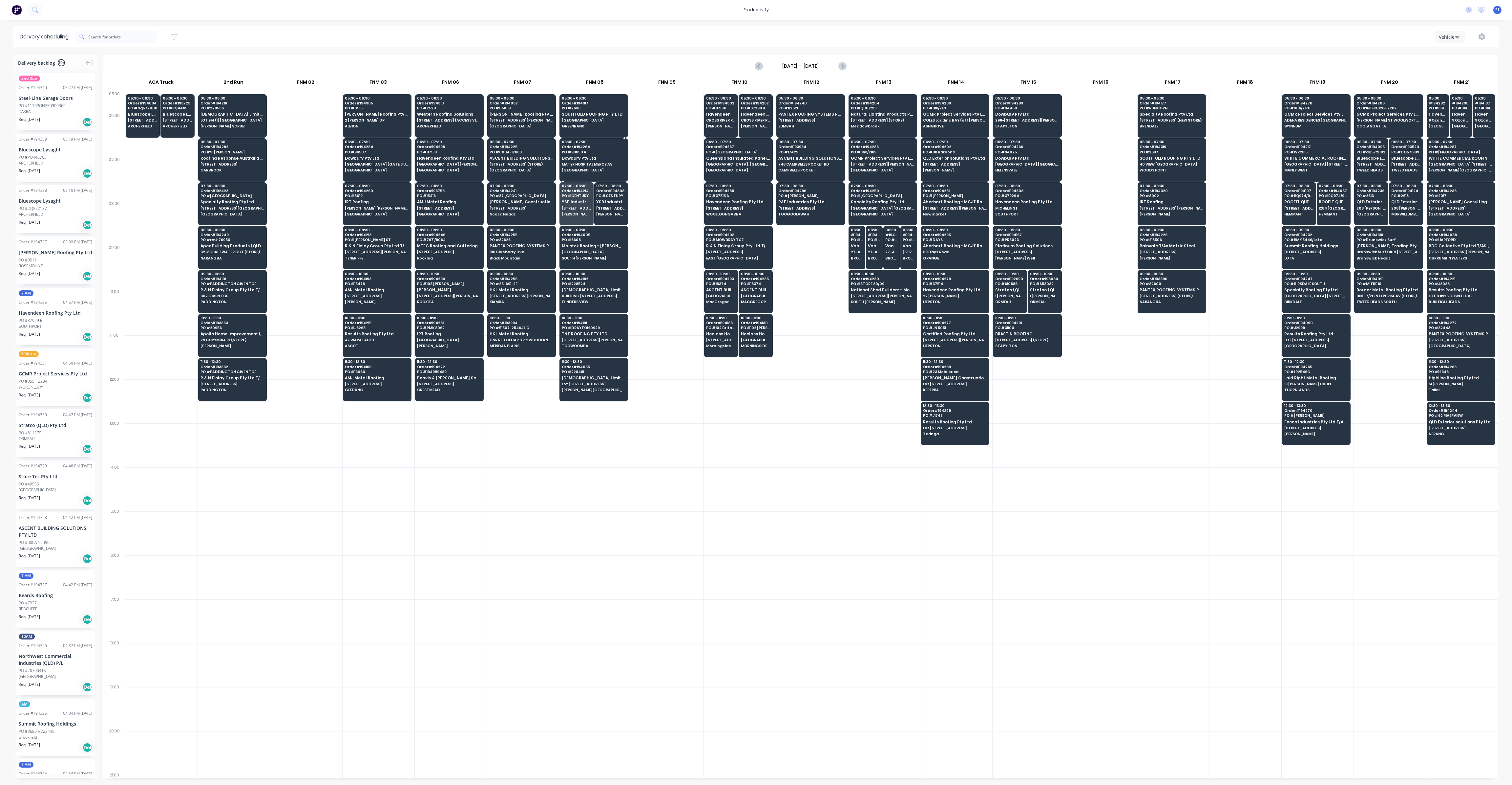
click at [608, 152] on span "PO # 93650 A" at bounding box center [593, 152] width 64 height 4
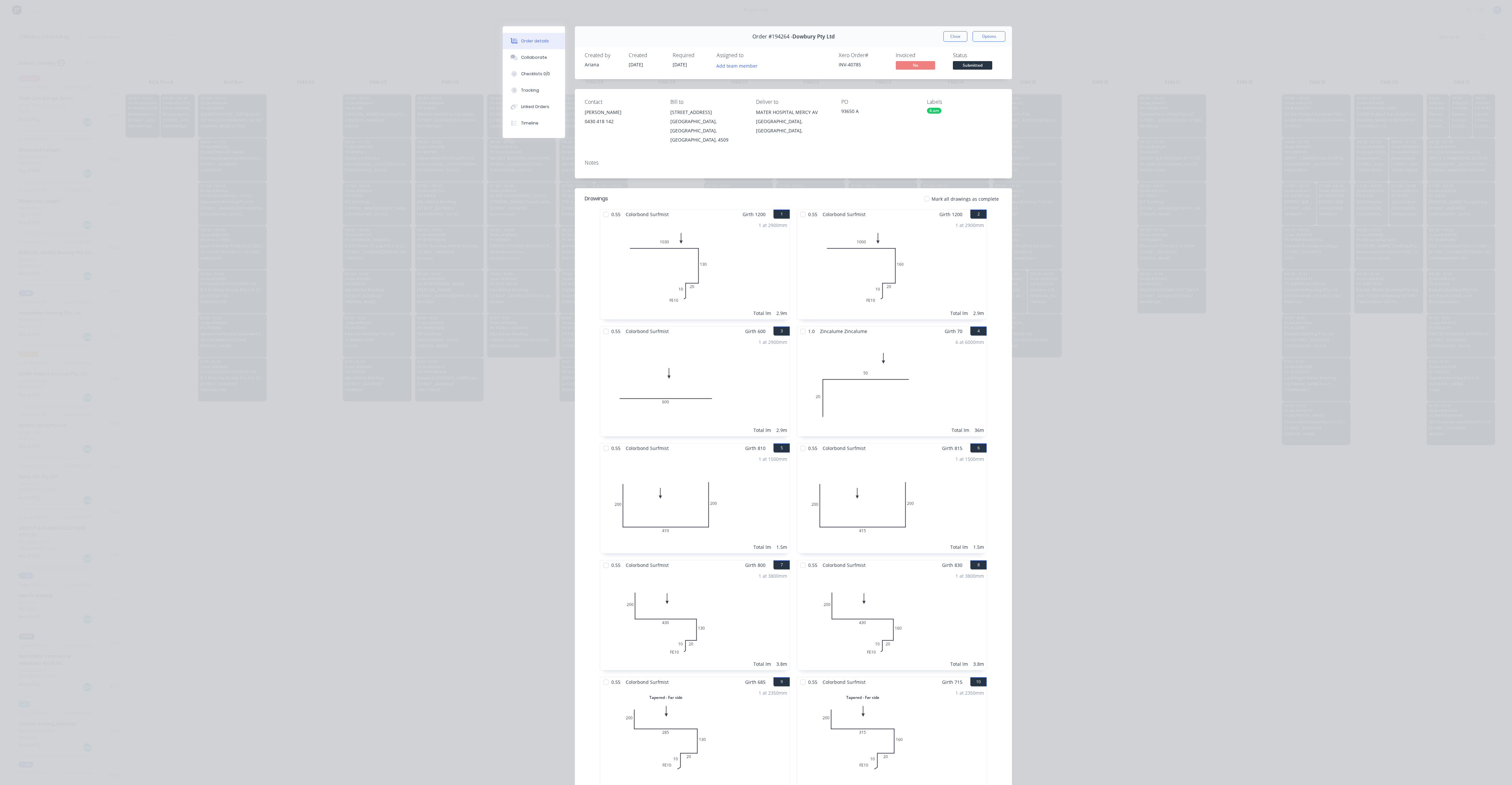
click at [955, 35] on button "Close" at bounding box center [956, 36] width 24 height 10
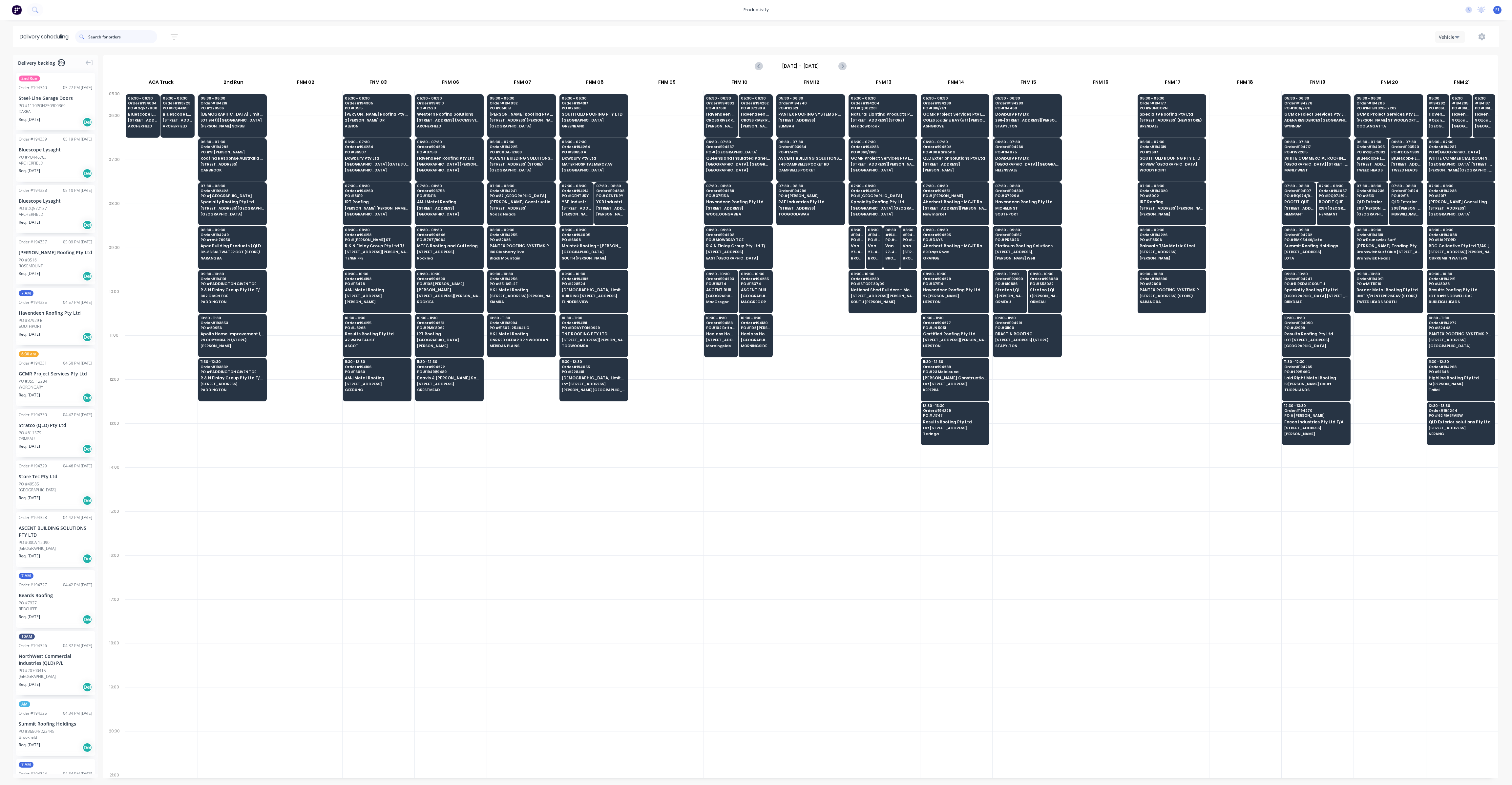
click at [143, 34] on input "text" at bounding box center [123, 37] width 69 height 13
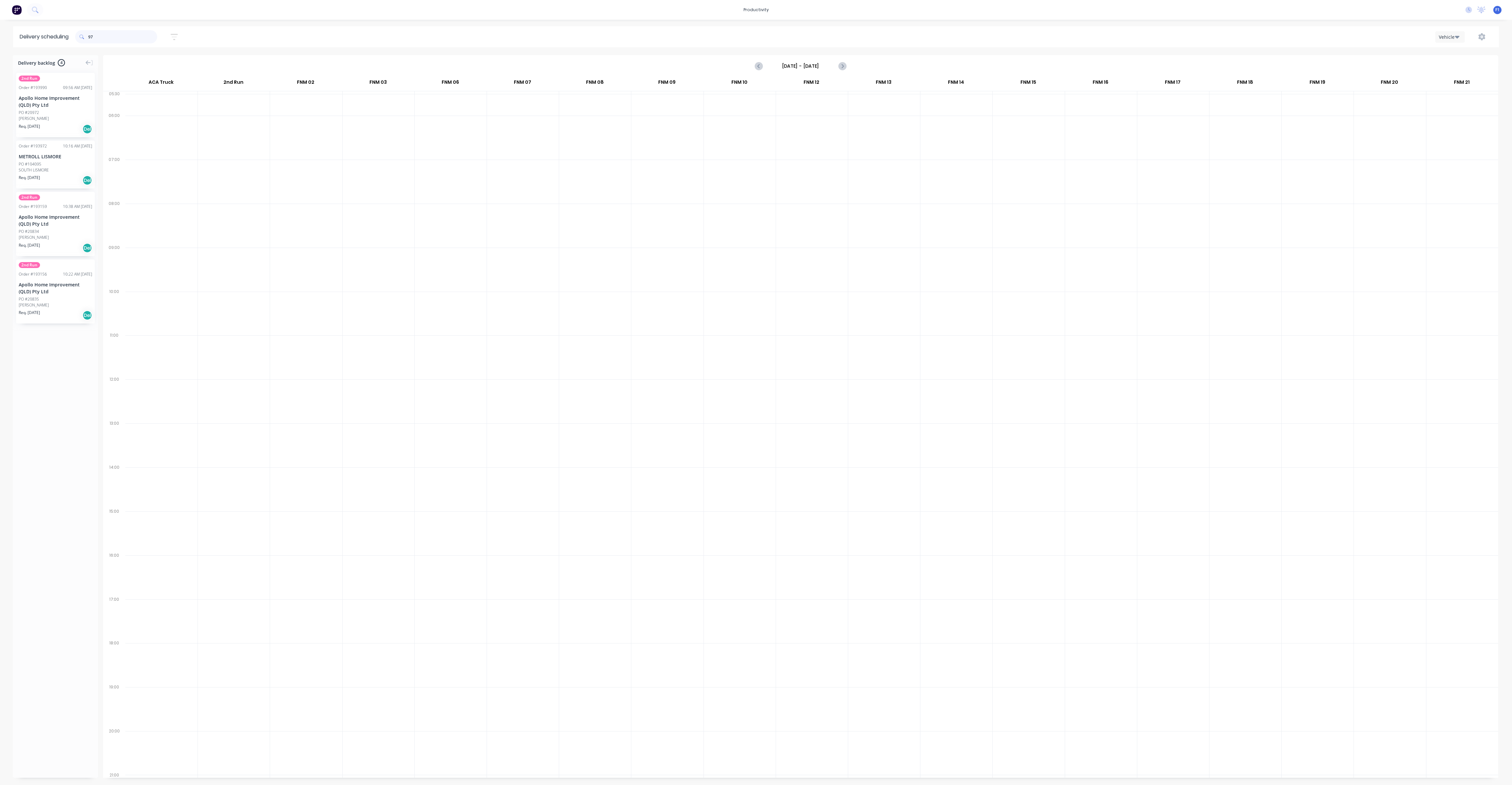
type input "9"
click at [52, 102] on div "PO #6475" at bounding box center [55, 104] width 74 height 6
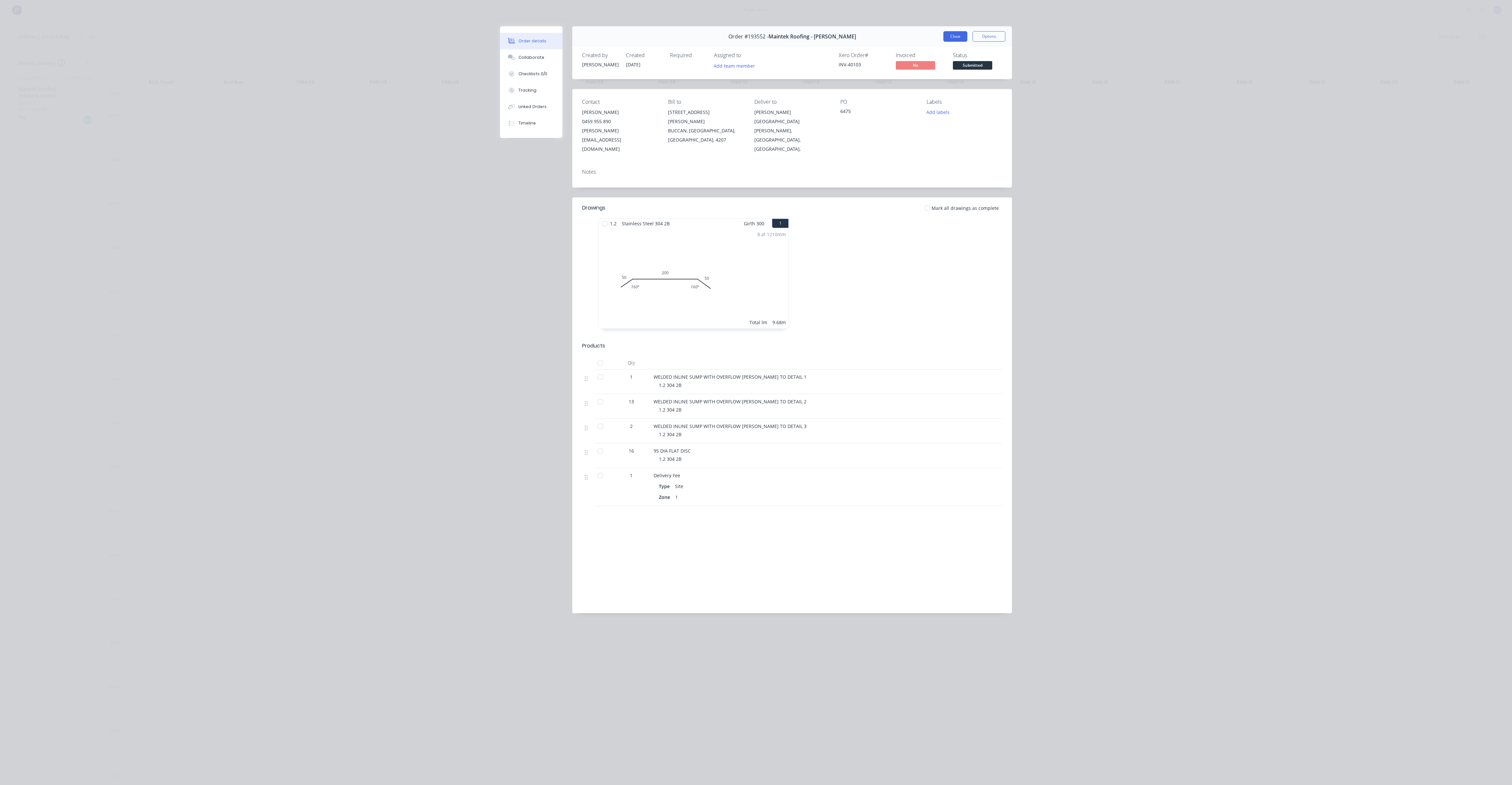
click at [957, 39] on button "Close" at bounding box center [956, 36] width 24 height 10
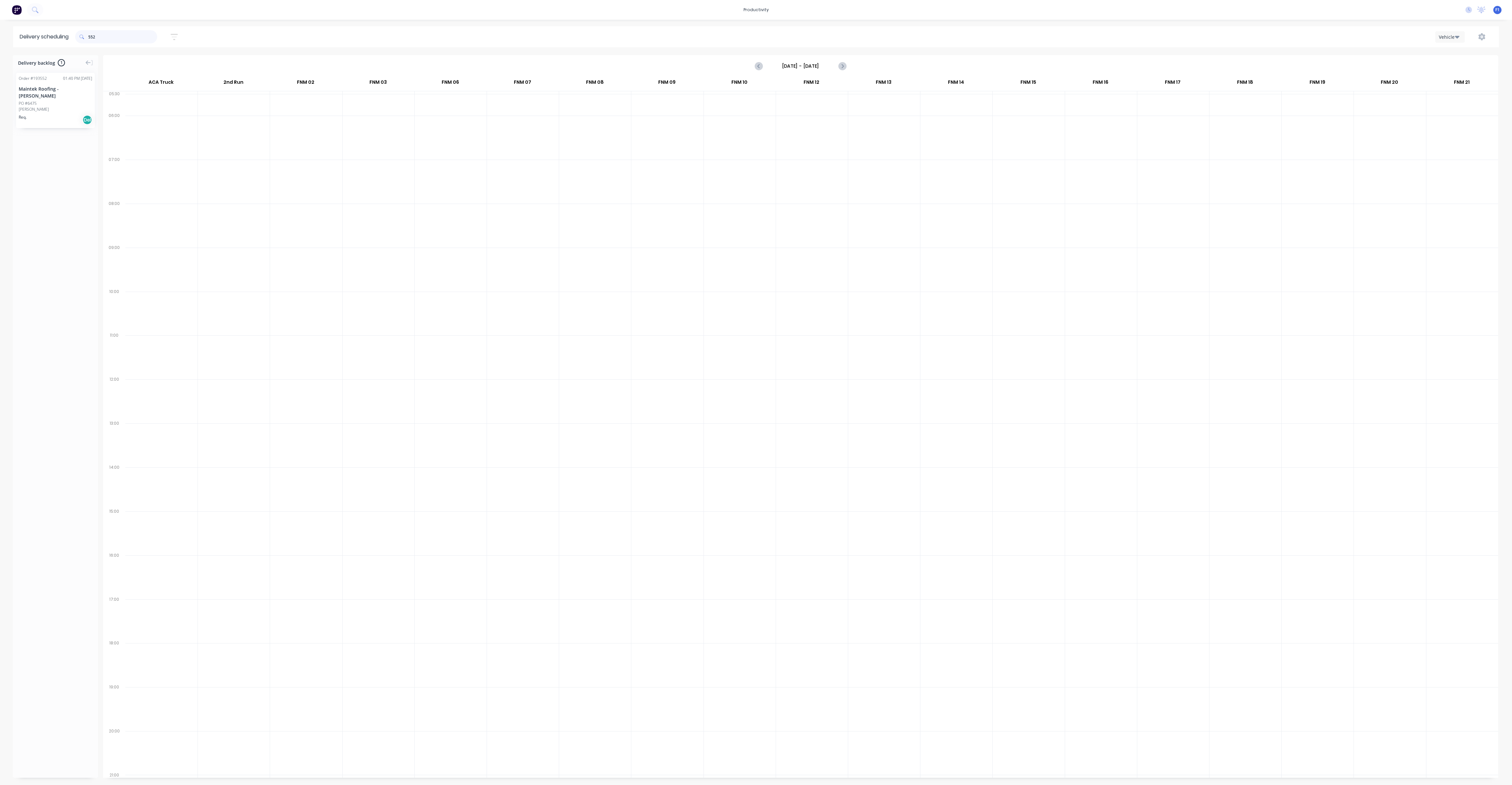
drag, startPoint x: 113, startPoint y: 35, endPoint x: 6, endPoint y: 24, distance: 107.6
click at [6, 24] on div "productivity productivity Workflow Planner Delivery Scheduling Timesheets No ne…" at bounding box center [756, 392] width 1512 height 785
type input "2"
type input "9"
type input "2"
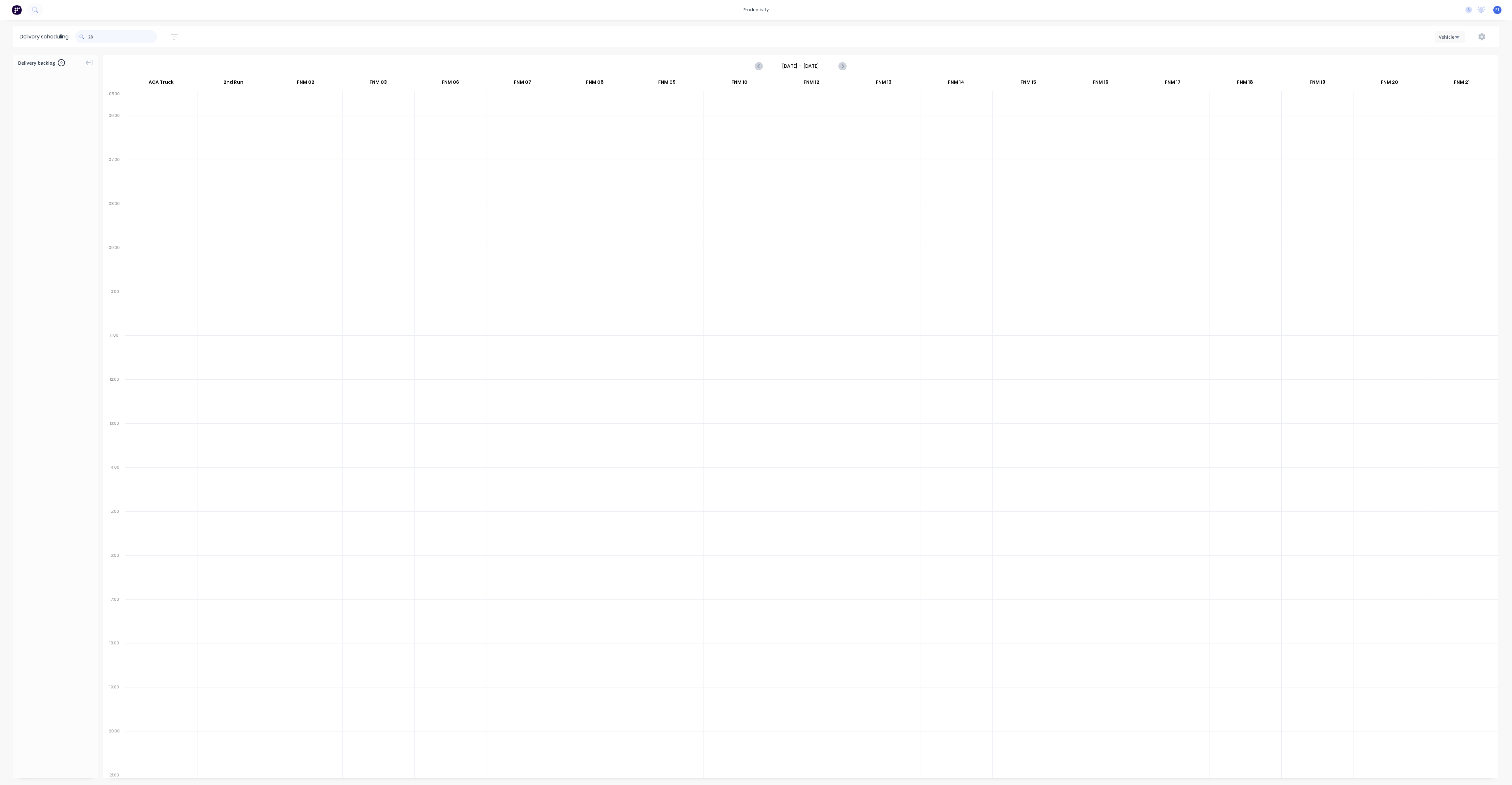
type input "281"
